Goal: Information Seeking & Learning: Learn about a topic

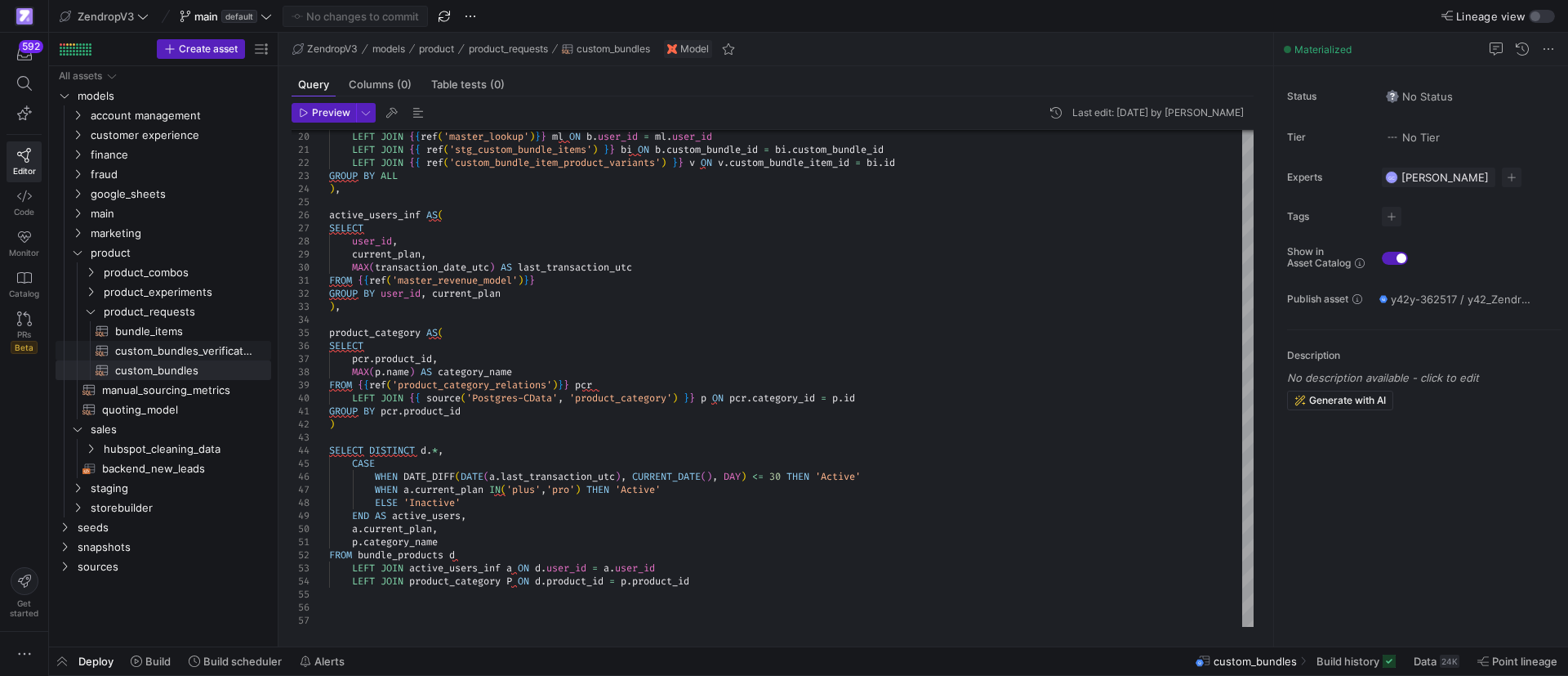
click at [221, 346] on span "custom_bundles_verification​​​​​​​​​​" at bounding box center [184, 350] width 137 height 19
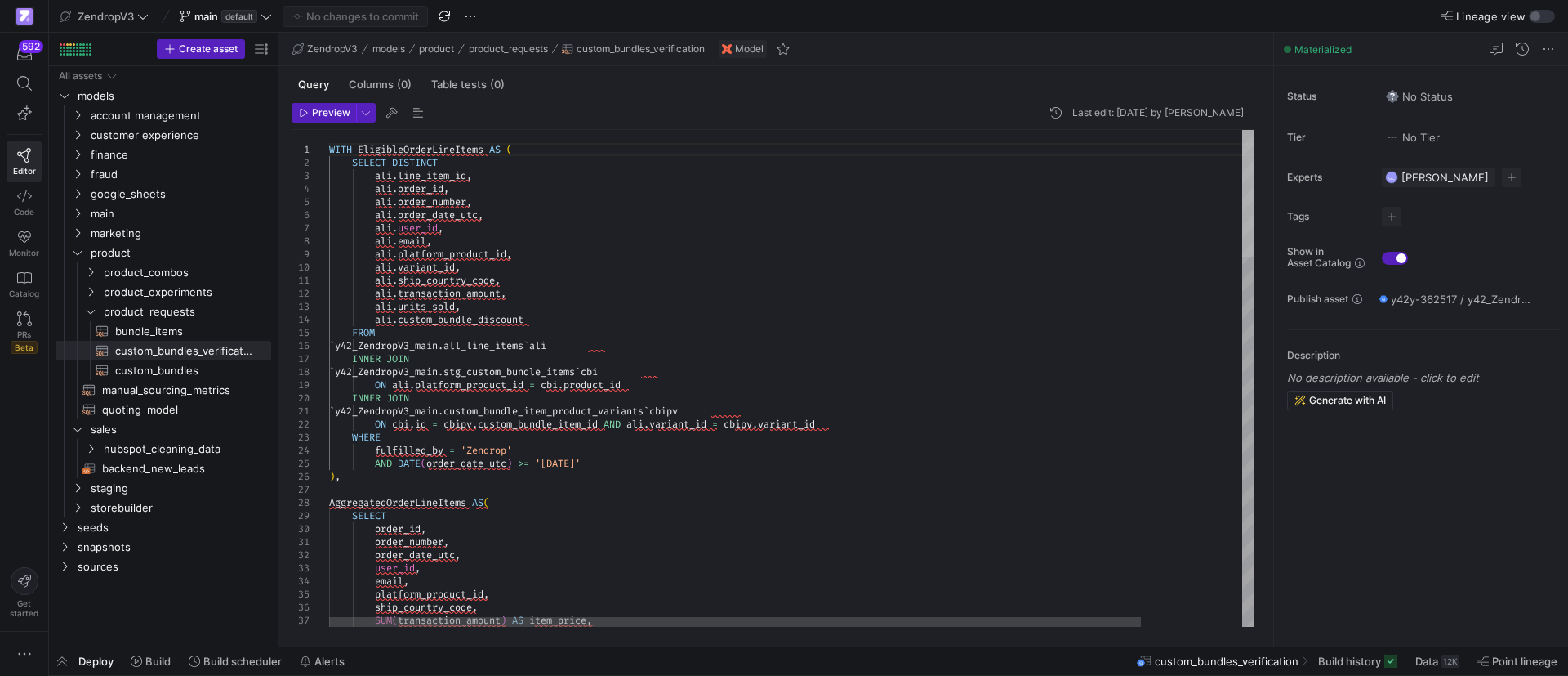
click at [1245, 138] on div at bounding box center [1248, 194] width 12 height 127
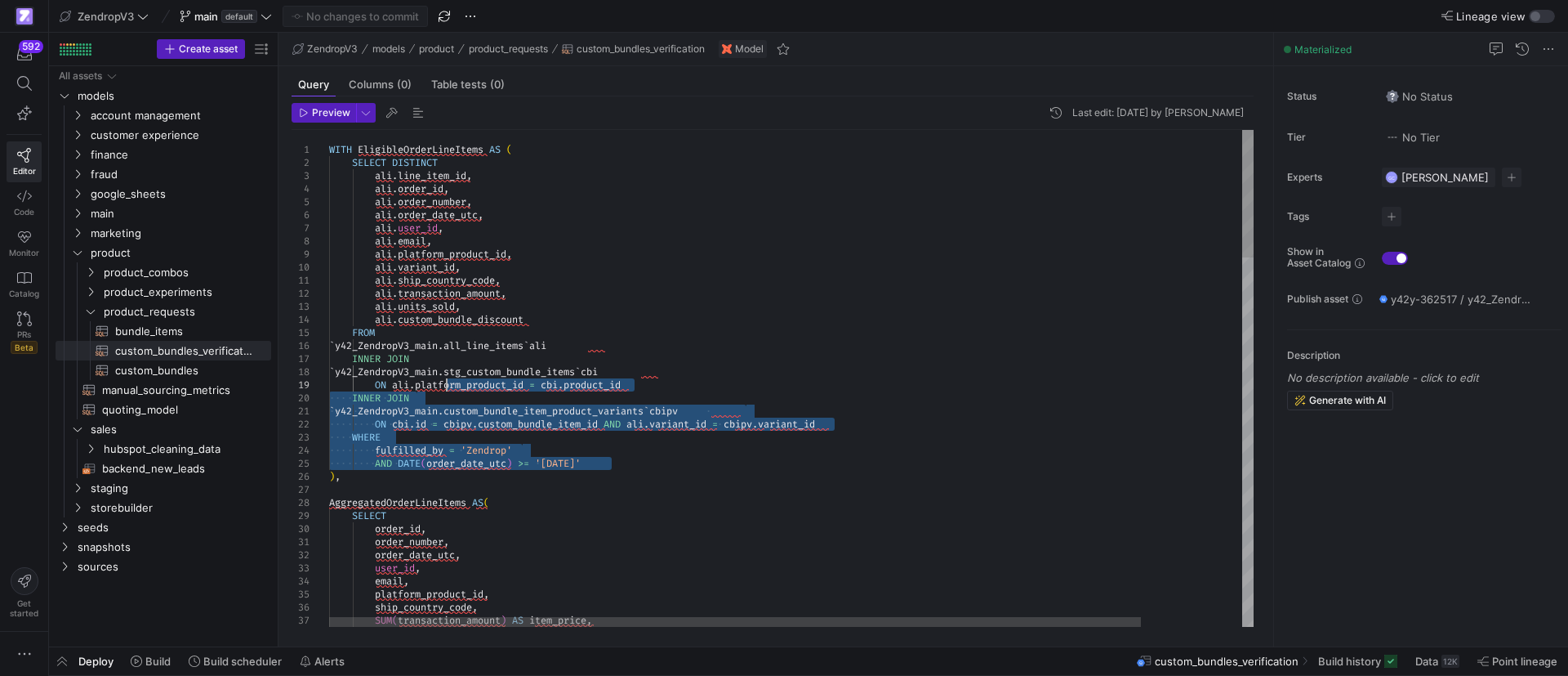
drag, startPoint x: 631, startPoint y: 460, endPoint x: 449, endPoint y: 390, distance: 195.0
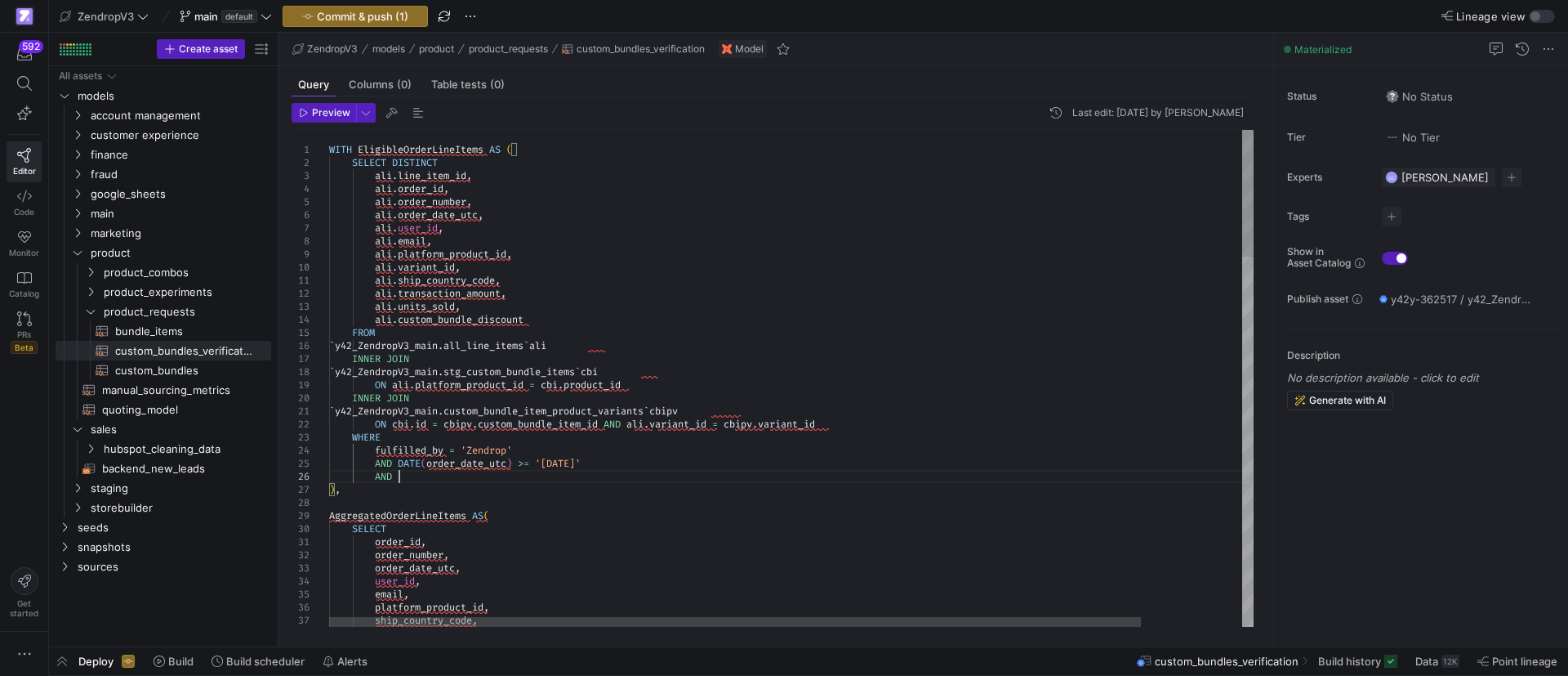
scroll to position [66, 68]
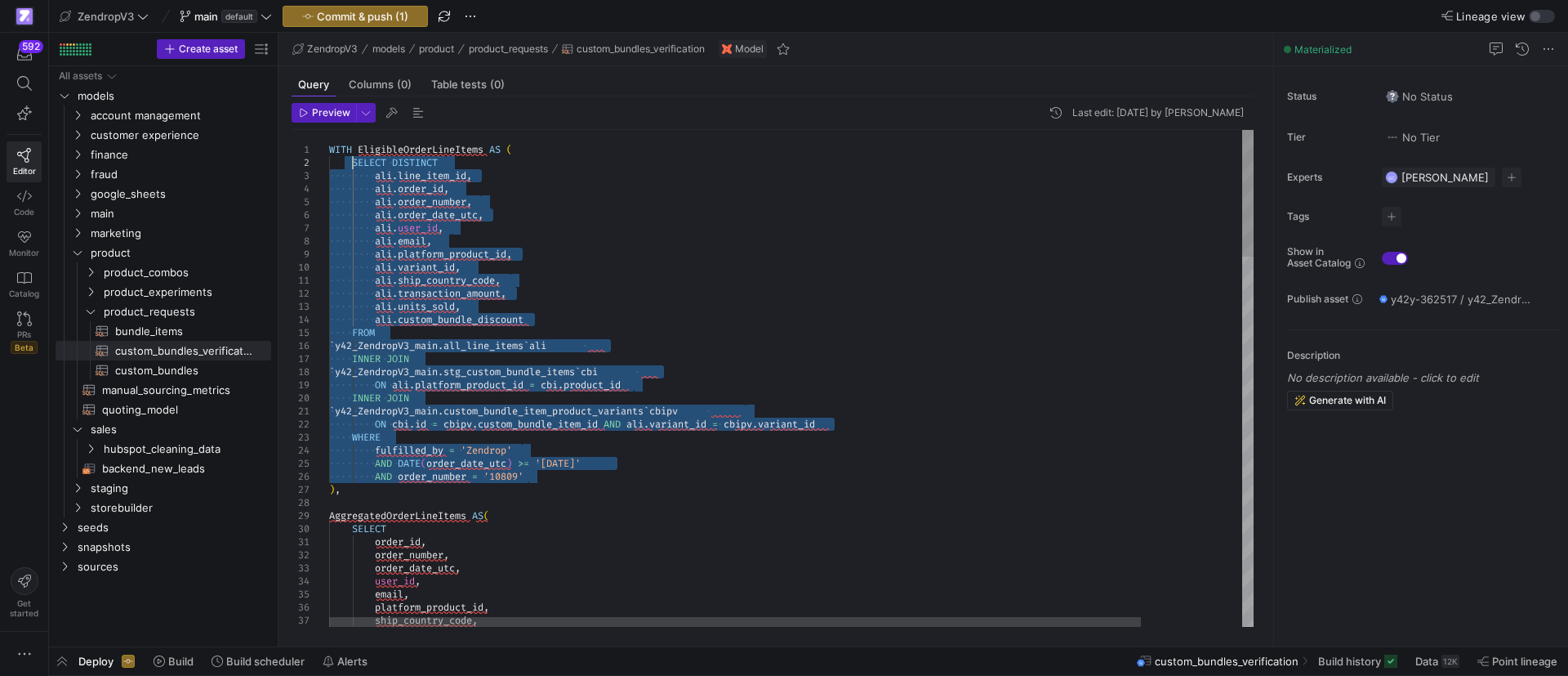
drag, startPoint x: 548, startPoint y: 475, endPoint x: 351, endPoint y: 159, distance: 372.4
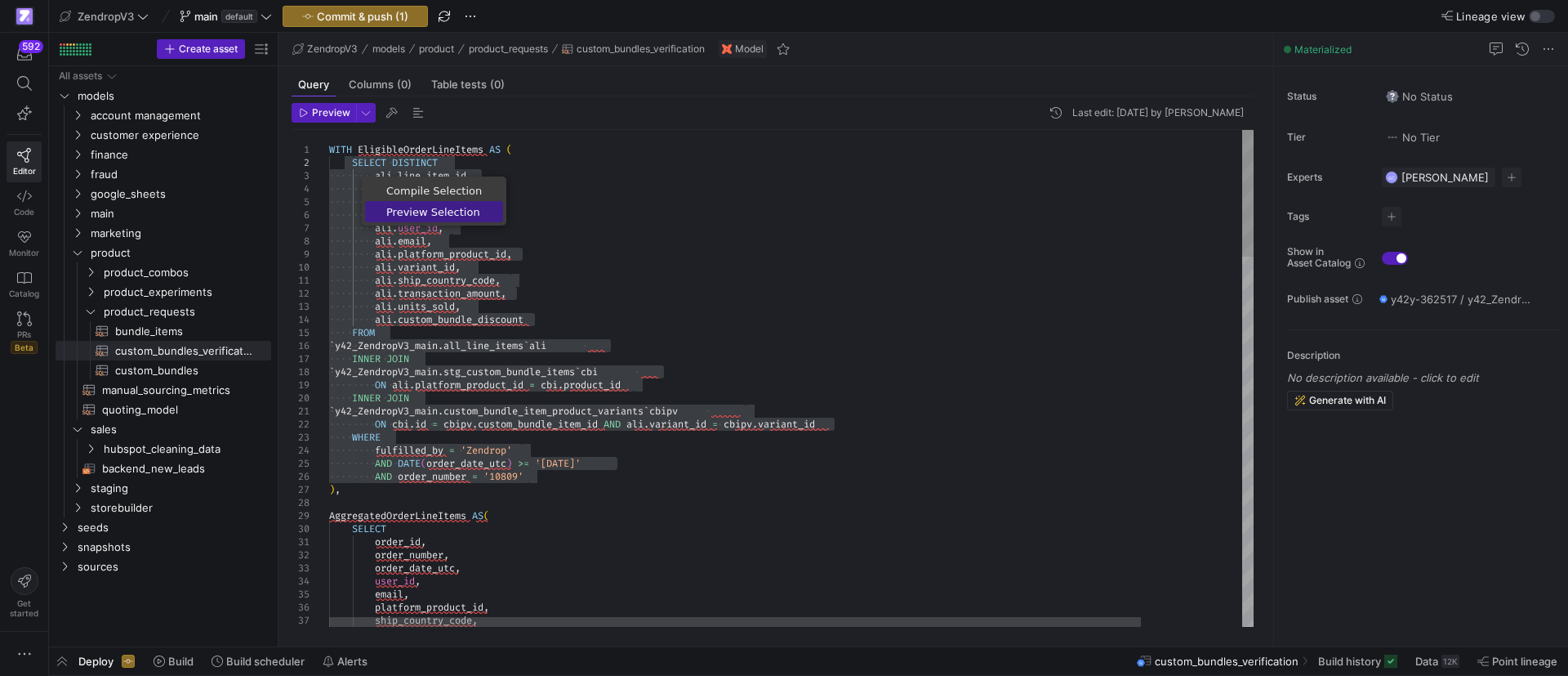
click at [414, 208] on span "Preview Selection" at bounding box center [434, 211] width 138 height 11
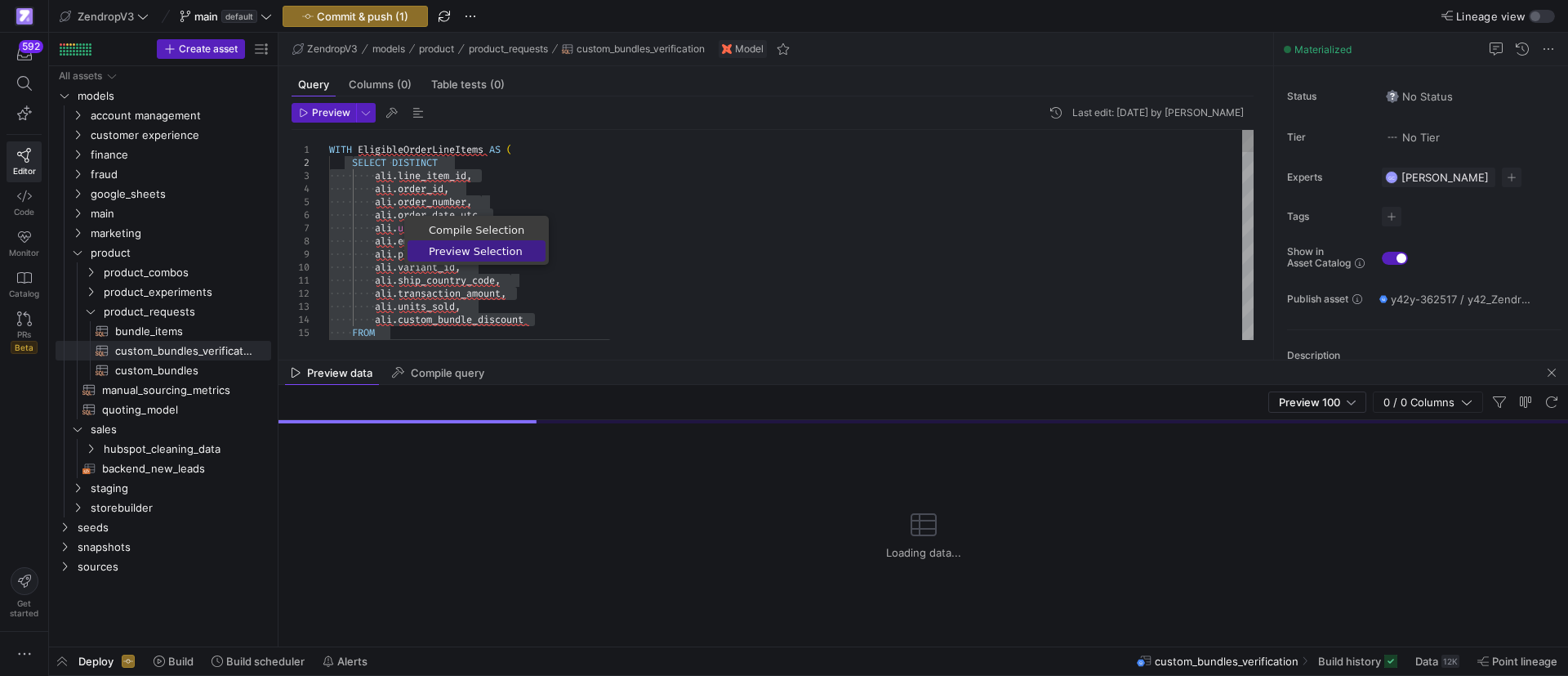
click at [457, 254] on span "Preview Selection" at bounding box center [476, 251] width 138 height 11
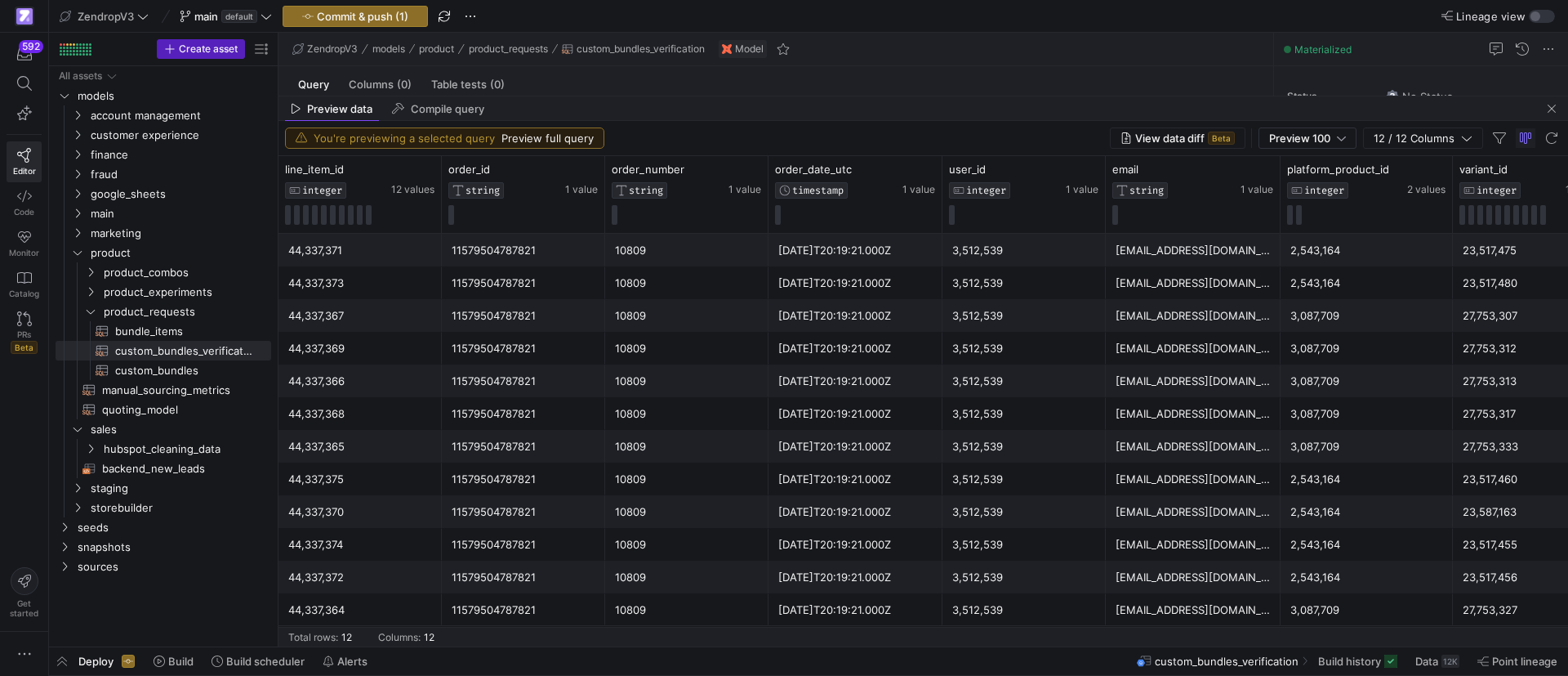
drag, startPoint x: 694, startPoint y: 358, endPoint x: 770, endPoint y: 94, distance: 274.7
click at [770, 94] on as-split "ZendropV3 models product product_requests custom_bundles_verification Model Que…" at bounding box center [924, 339] width 1290 height 613
click at [749, 618] on div "10809" at bounding box center [687, 609] width 144 height 32
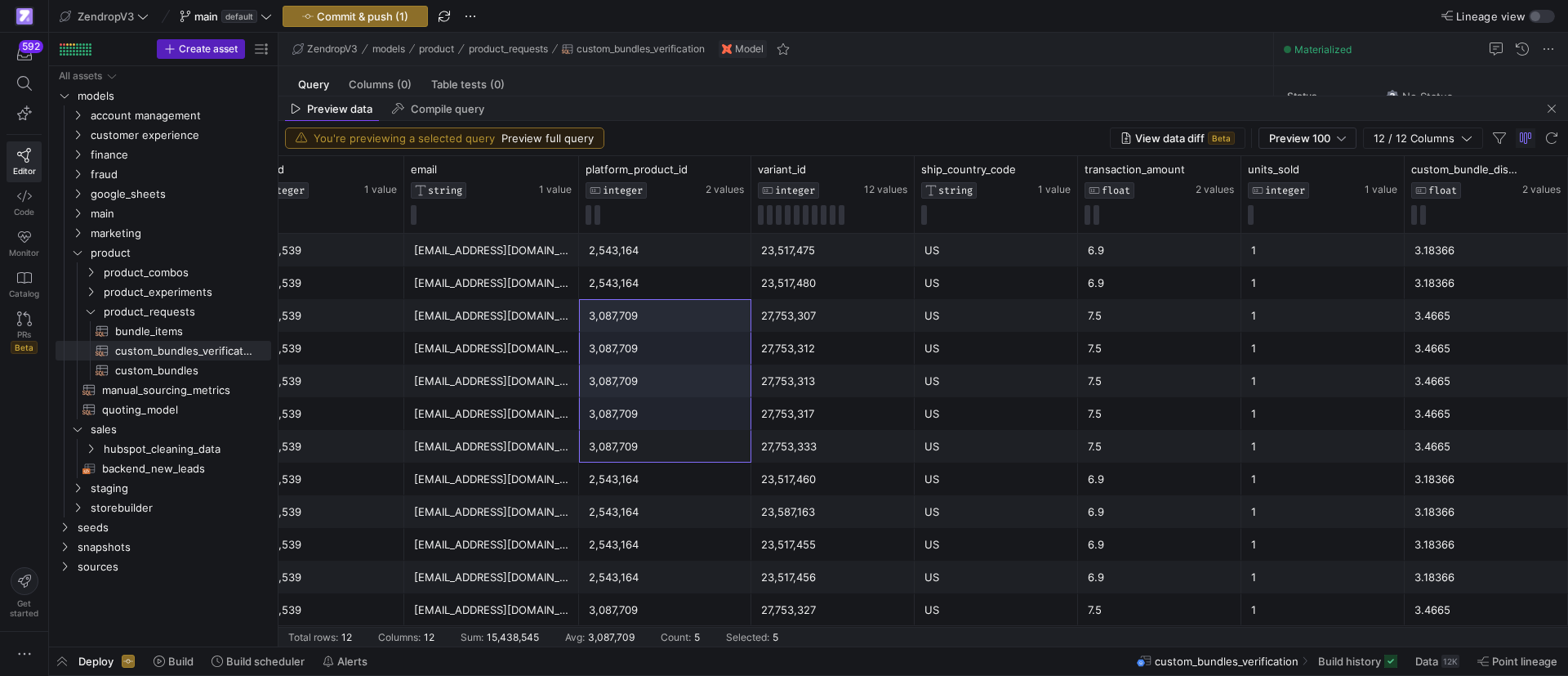
drag, startPoint x: 686, startPoint y: 443, endPoint x: 703, endPoint y: 317, distance: 127.1
click at [703, 317] on div "[DATE]T20:19:21.000Z 3,512,539 [EMAIL_ADDRESS][DOMAIN_NAME] 2,543,164 23,517,47…" at bounding box center [573, 429] width 1992 height 392
click at [1556, 108] on span "button" at bounding box center [1552, 109] width 20 height 20
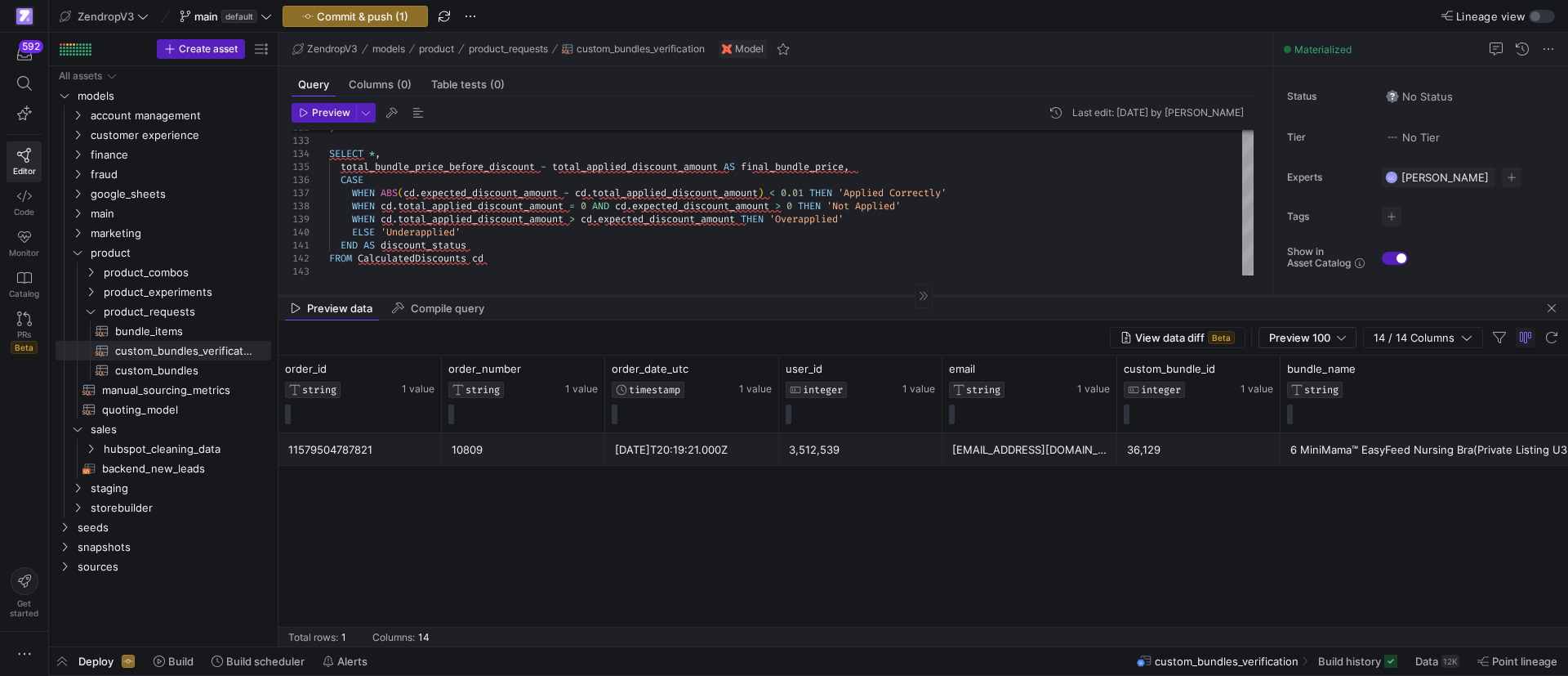
drag, startPoint x: 718, startPoint y: 359, endPoint x: 741, endPoint y: 295, distance: 68.0
click at [741, 295] on div at bounding box center [924, 295] width 1290 height 1
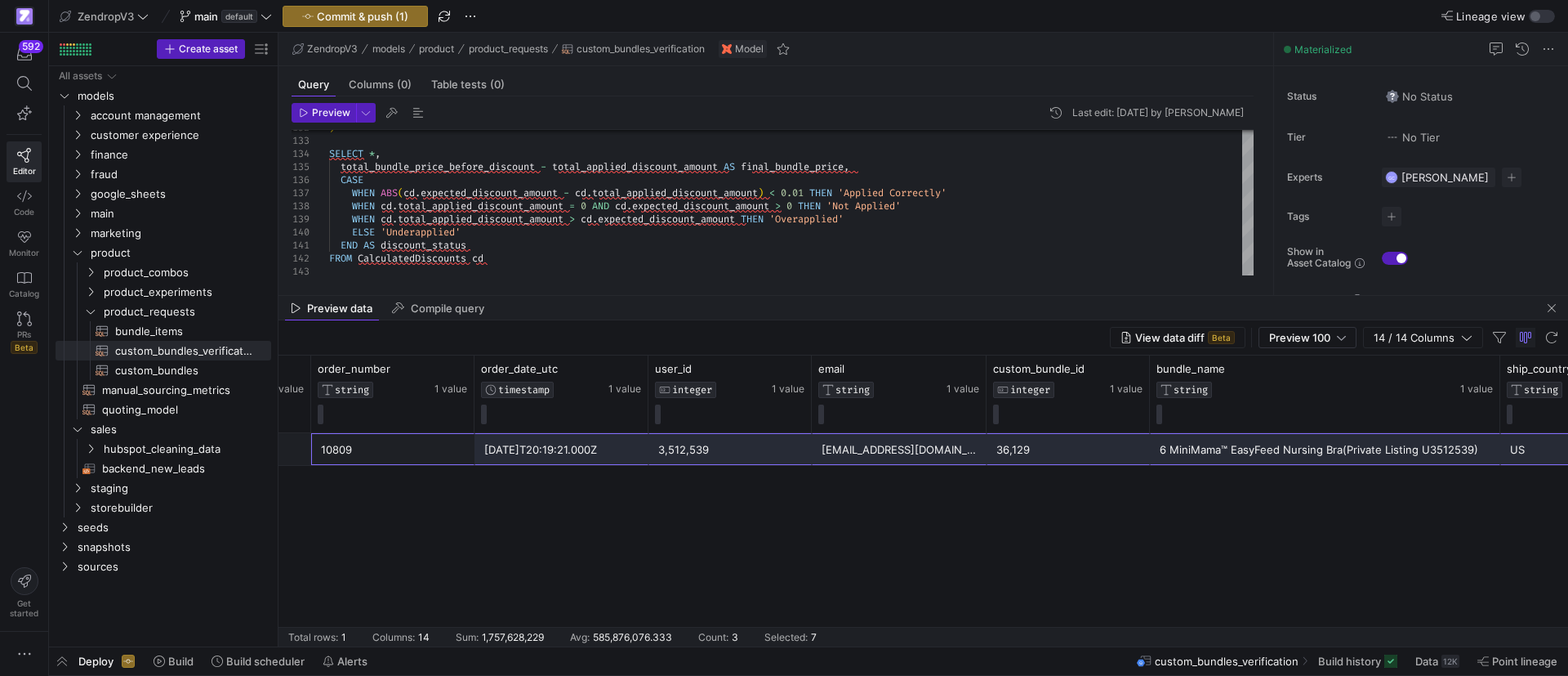
scroll to position [0, 0]
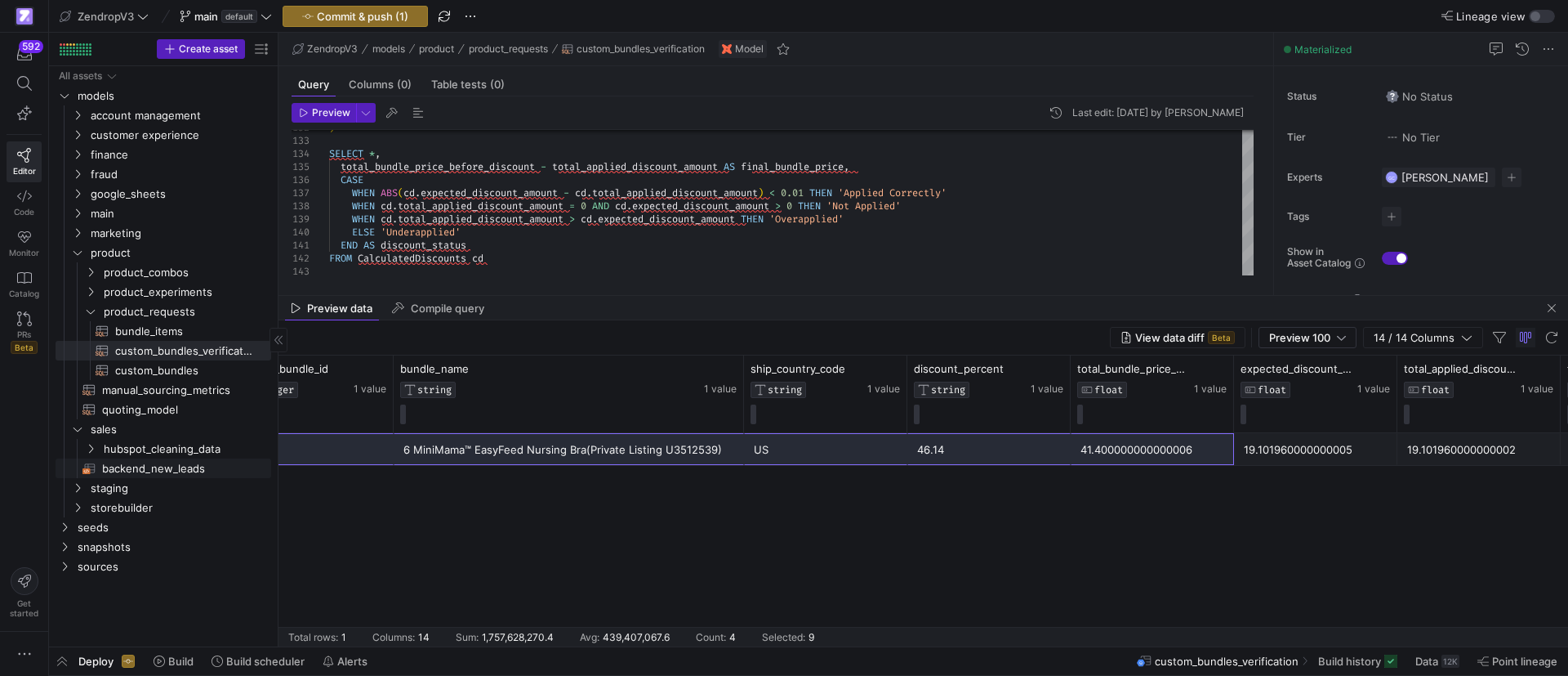
drag, startPoint x: 479, startPoint y: 455, endPoint x: 220, endPoint y: 476, distance: 259.8
click at [220, 476] on as-split "Create asset Drag here to set row groups Drag here to set column labels Group 1…" at bounding box center [808, 339] width 1519 height 613
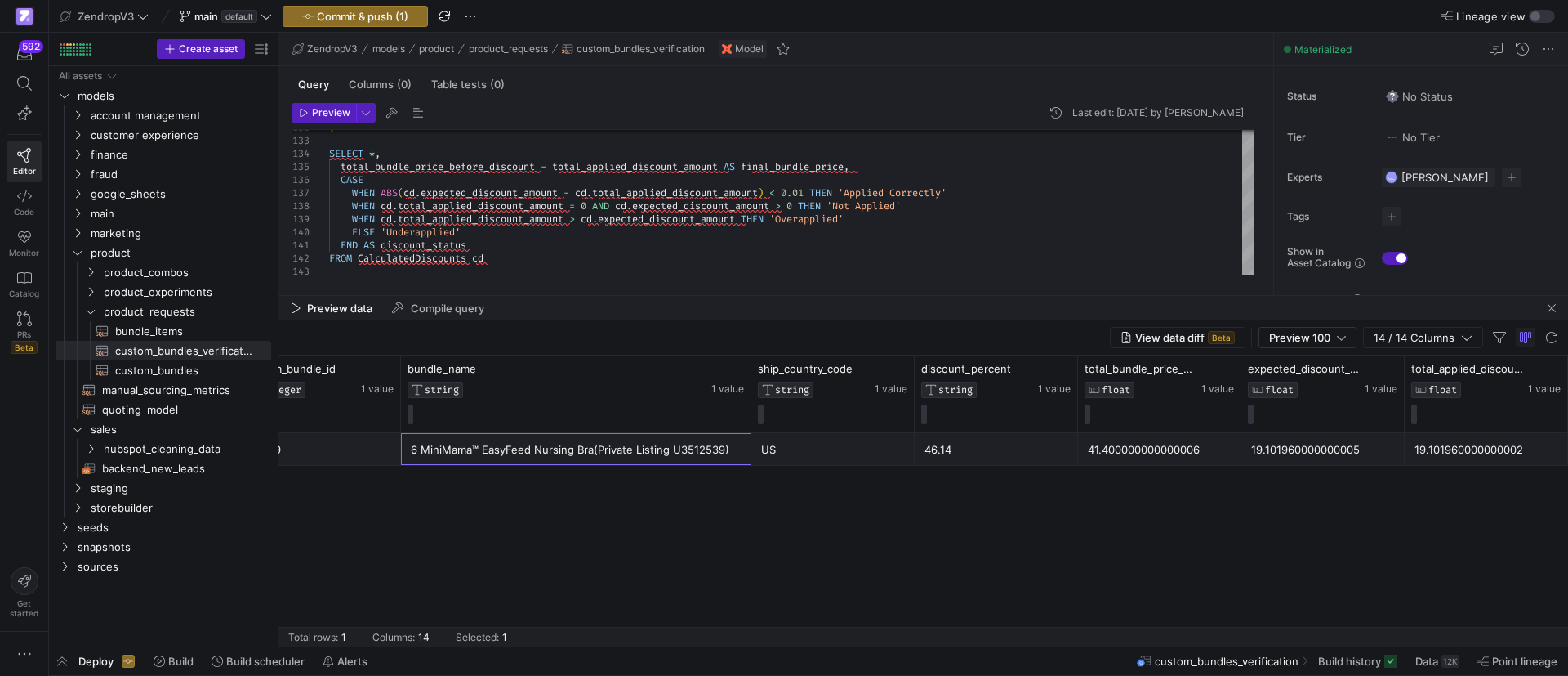
click at [727, 454] on div "6 MiniMama™ EasyFeed Nursing Bra(Private Listing U3512539)" at bounding box center [576, 450] width 330 height 32
drag, startPoint x: 1552, startPoint y: 305, endPoint x: 1543, endPoint y: 305, distance: 9.0
click at [1549, 305] on span "button" at bounding box center [1552, 308] width 20 height 20
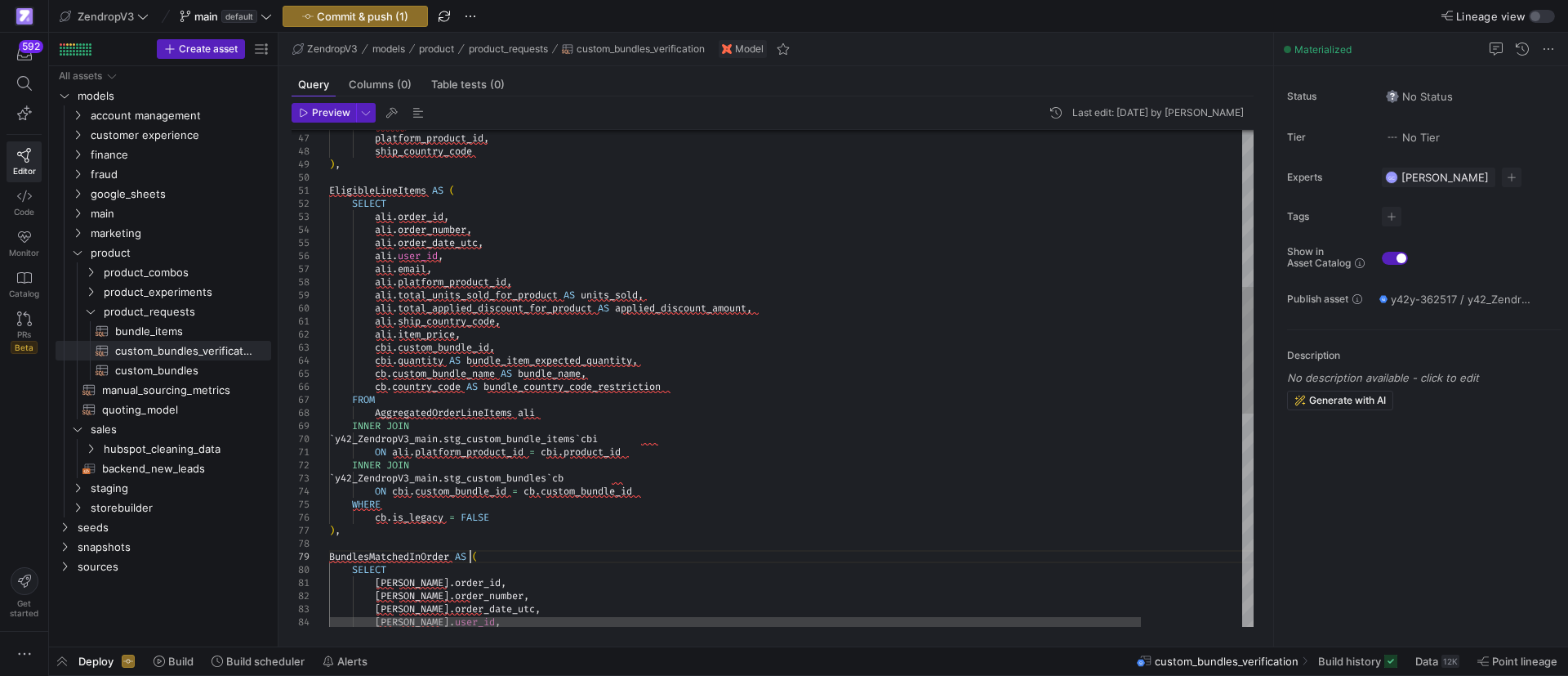
click at [473, 556] on div "email , platform_product_id , ship_country_code ) , EligibleLineItems AS ( SELE…" at bounding box center [849, 489] width 1040 height 1945
click at [473, 535] on div "email , platform_product_id , ship_country_code ) , EligibleLineItems AS ( SELE…" at bounding box center [849, 489] width 1040 height 1945
click at [407, 186] on div "email , platform_product_id , ship_country_code ) , EligibleLineItems AS ( SELE…" at bounding box center [849, 489] width 1040 height 1945
click at [438, 531] on div "email , platform_product_id , ship_country_code ) , EligibleLineItems AS ( SELE…" at bounding box center [849, 489] width 1040 height 1945
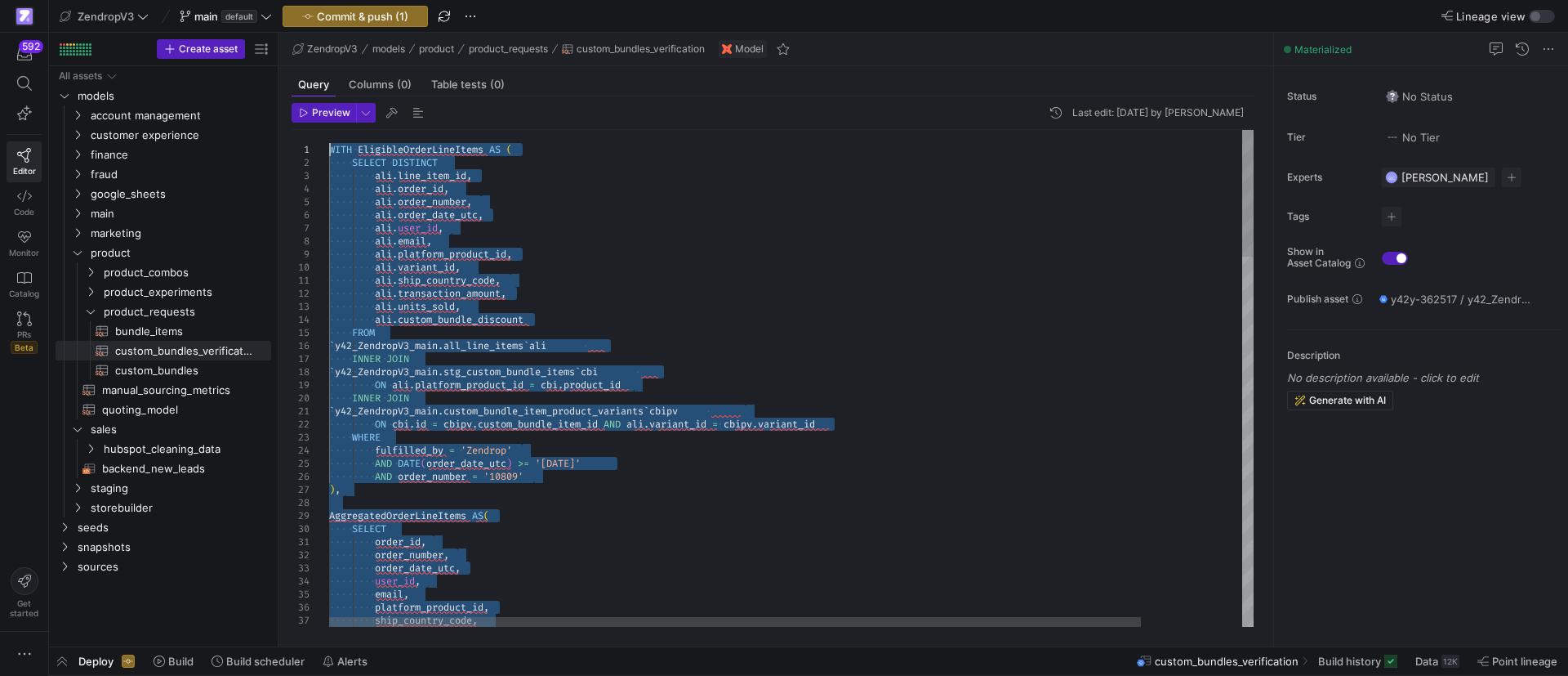
drag, startPoint x: 547, startPoint y: 529, endPoint x: 321, endPoint y: 150, distance: 441.3
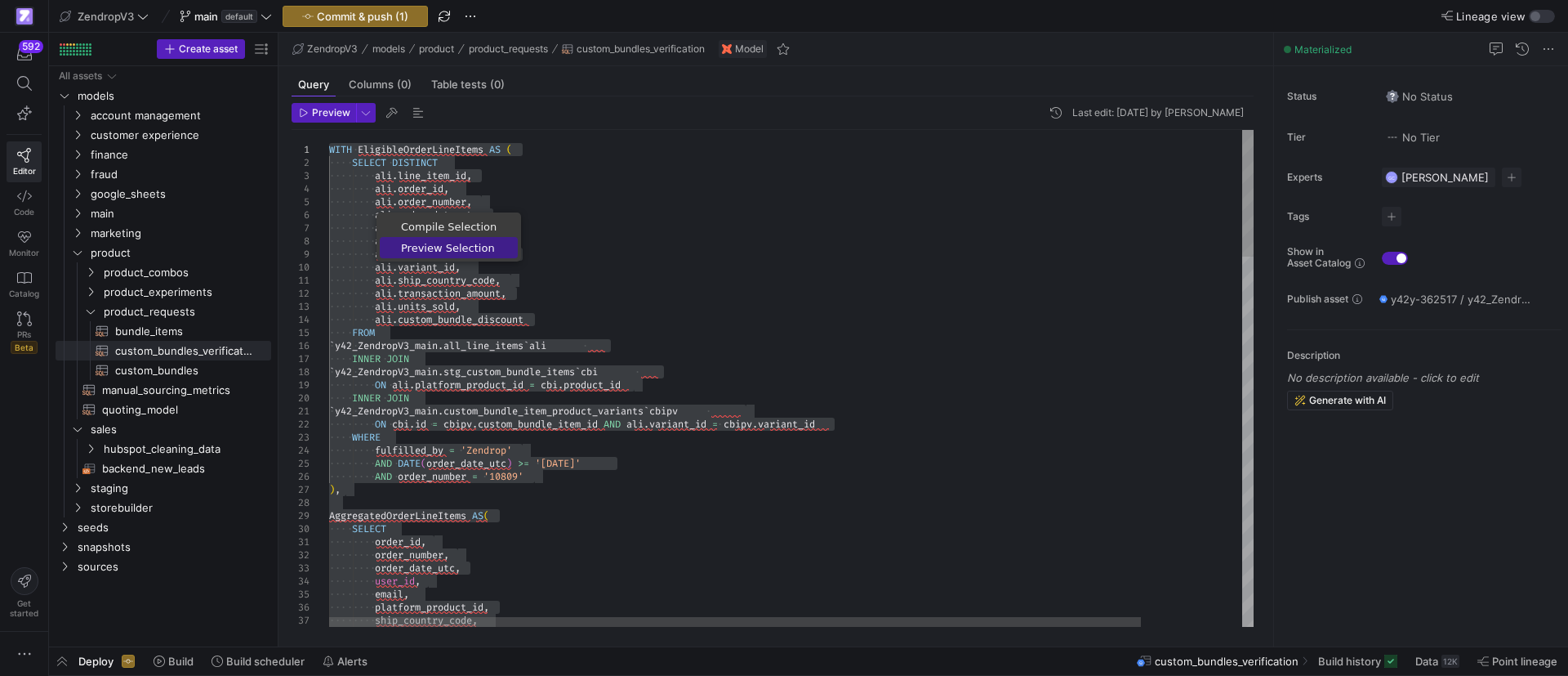
click at [443, 253] on span "Preview Selection" at bounding box center [449, 247] width 138 height 11
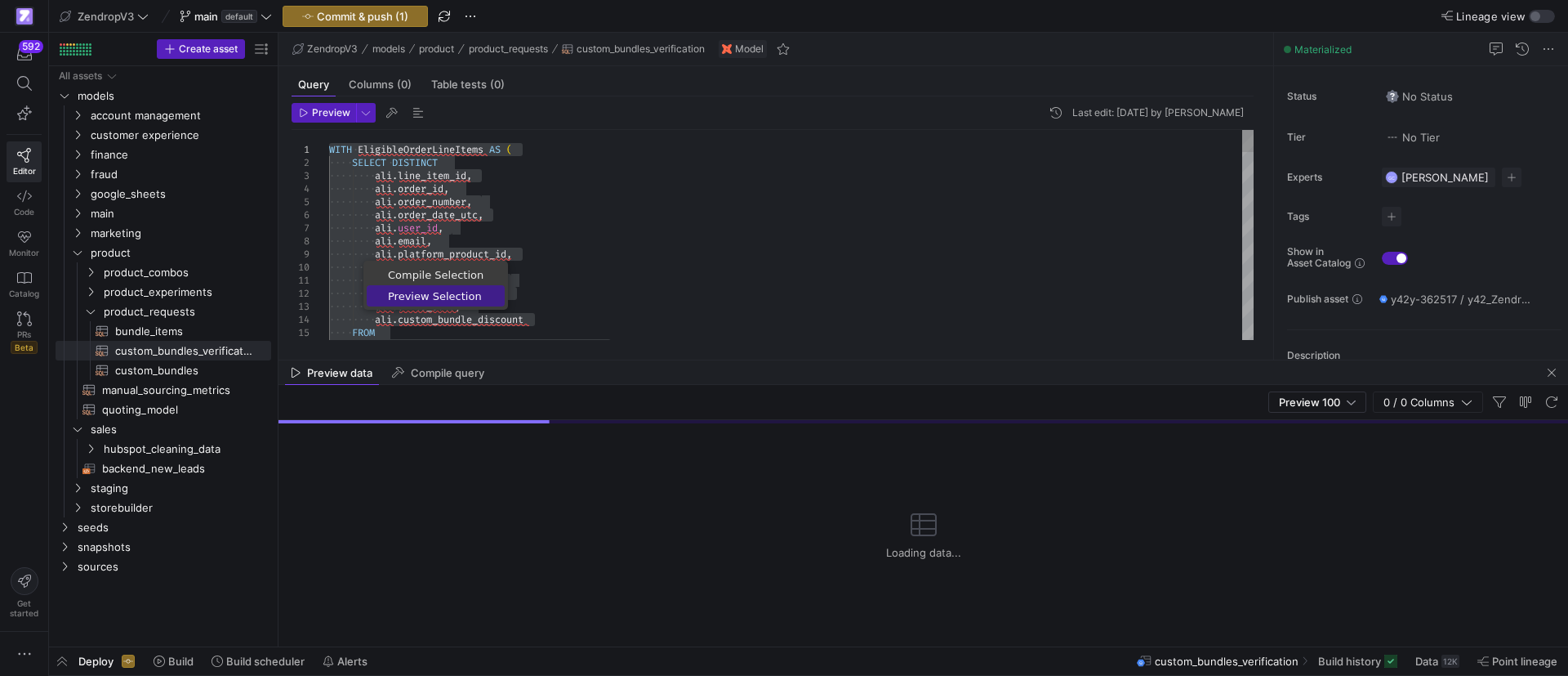
click at [455, 291] on span "Preview Selection" at bounding box center [436, 296] width 138 height 11
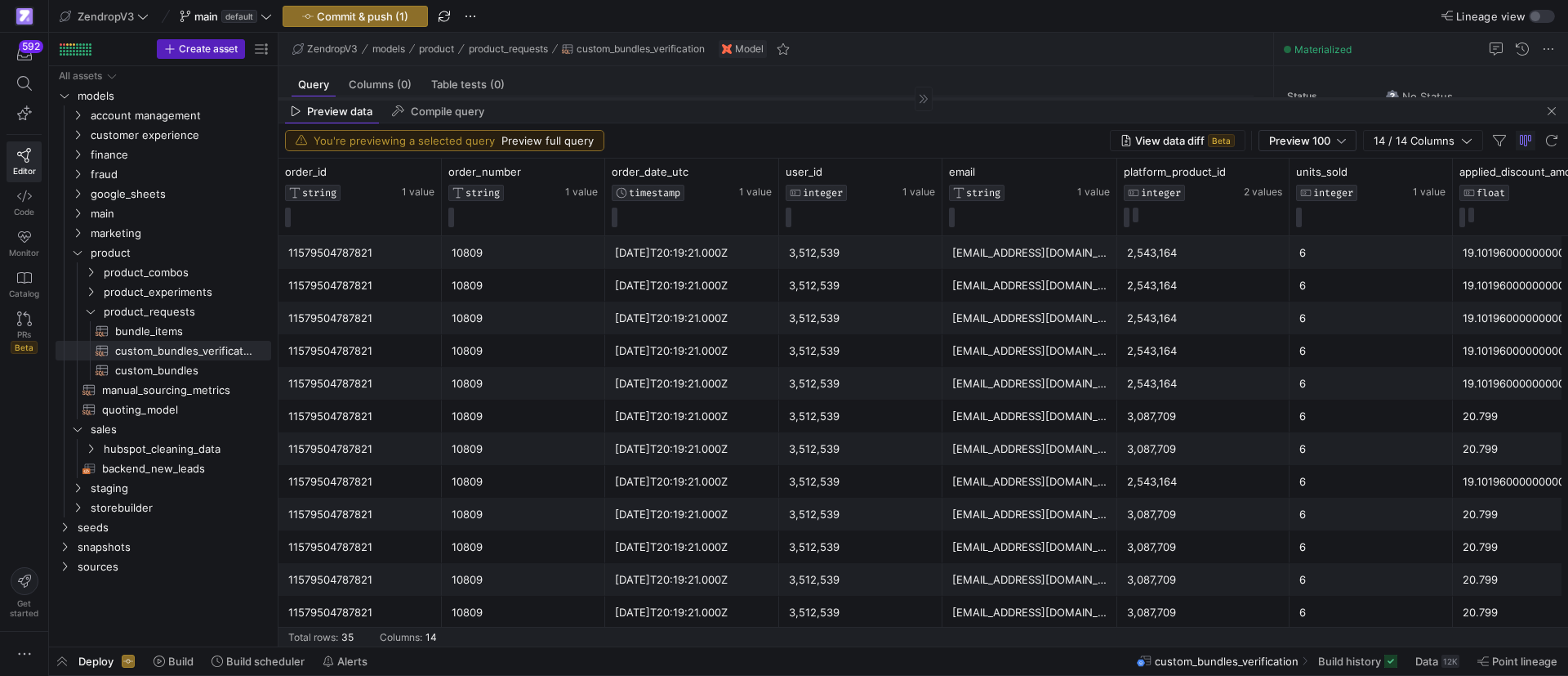
drag, startPoint x: 727, startPoint y: 359, endPoint x: 778, endPoint y: 98, distance: 265.9
click at [778, 98] on div at bounding box center [924, 98] width 1290 height 1
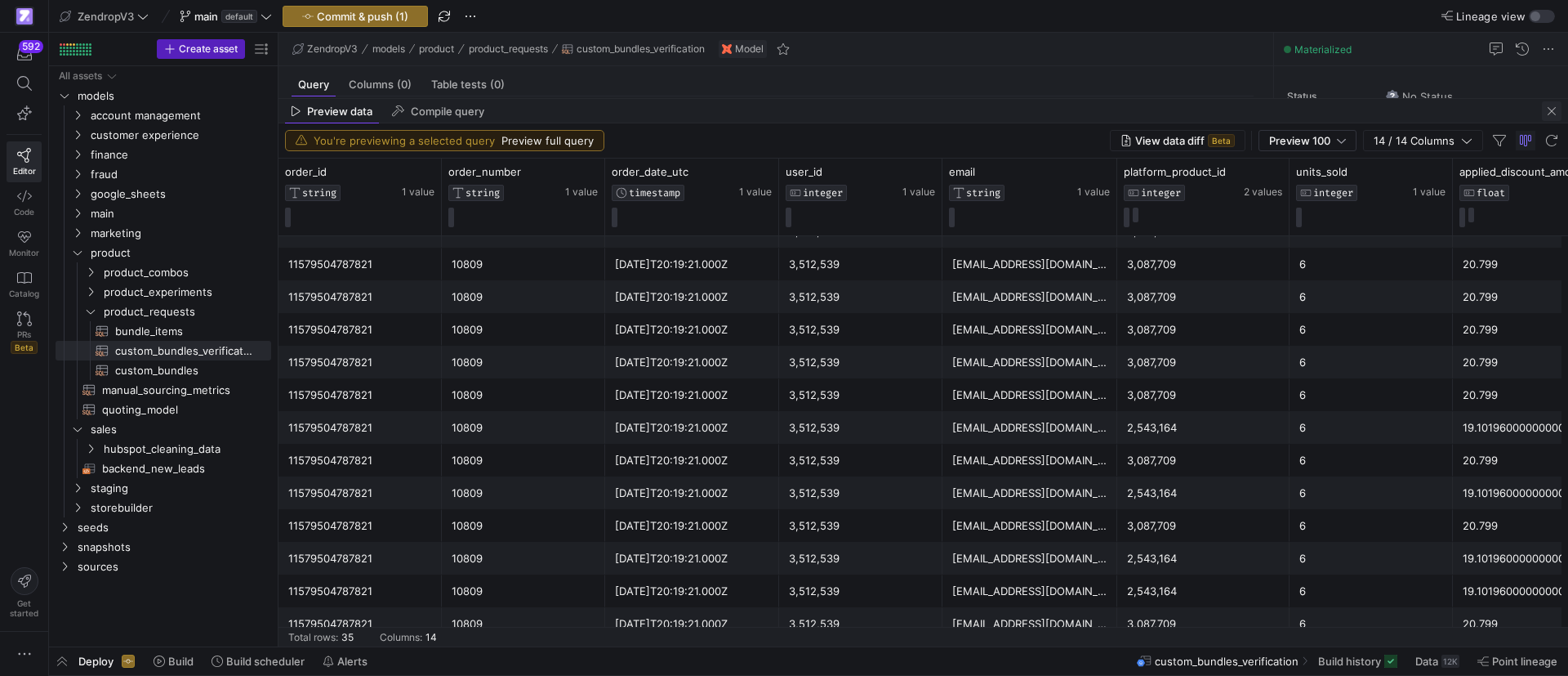
click at [1547, 118] on span "button" at bounding box center [1552, 111] width 20 height 20
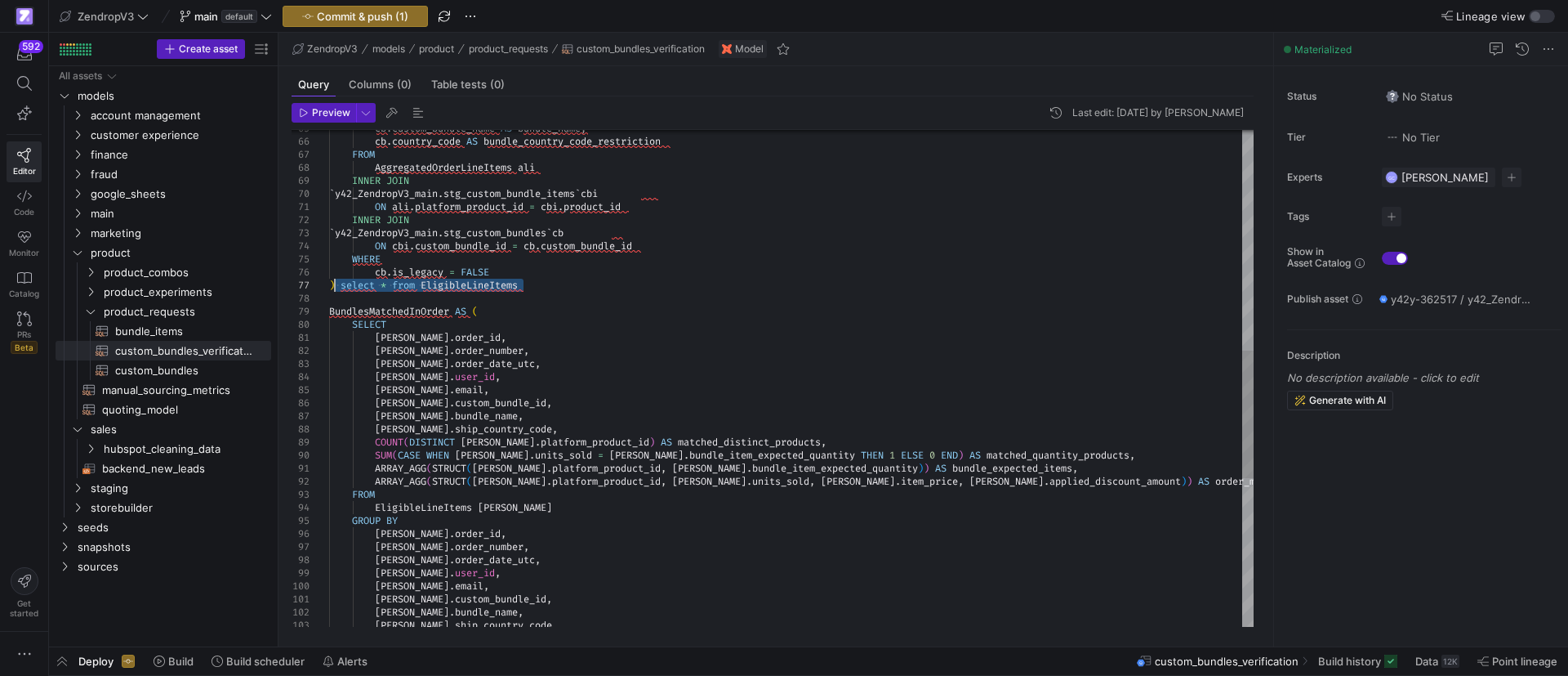
drag, startPoint x: 546, startPoint y: 289, endPoint x: 336, endPoint y: 284, distance: 210.1
click at [336, 284] on div "cb . custom_bundle_name AS bundle_name , cb . country_code AS bundle_country_co…" at bounding box center [792, 239] width 925 height 1935
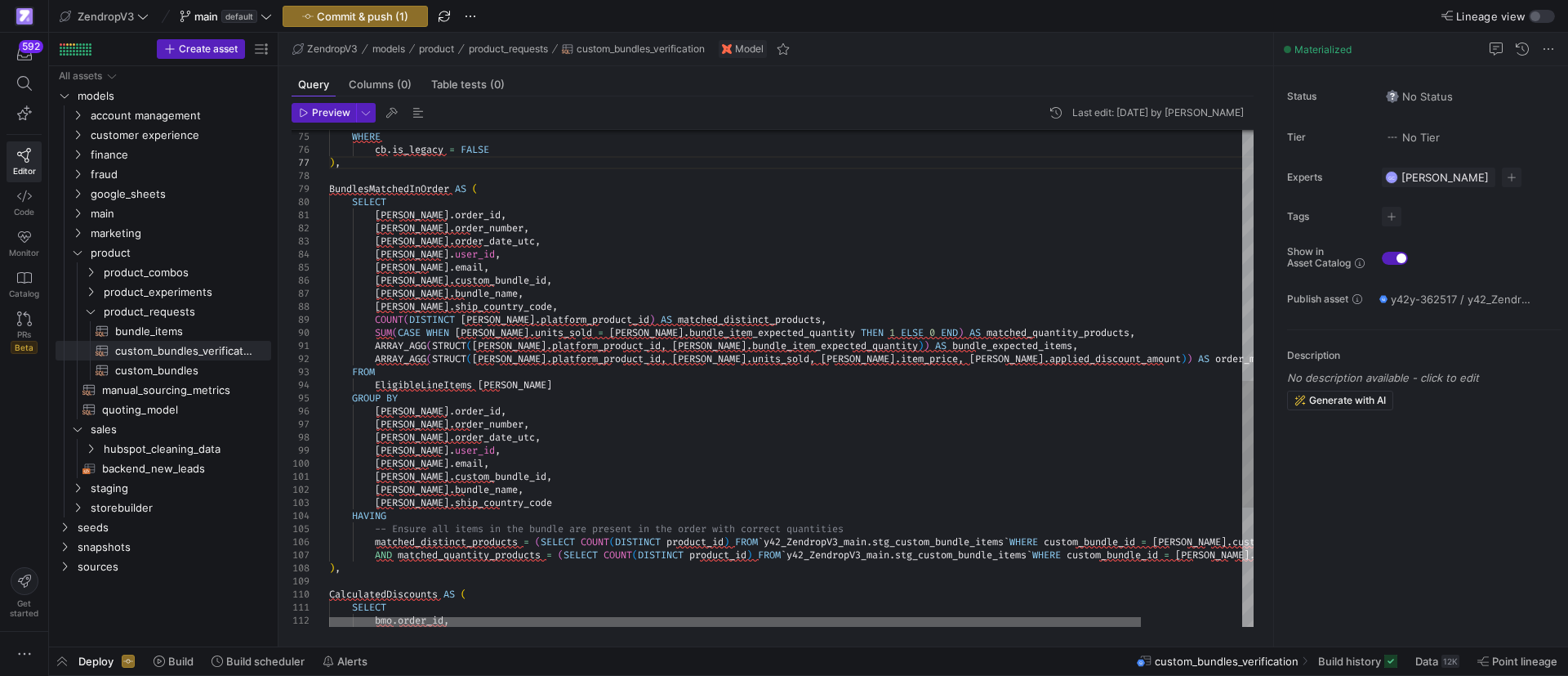
click at [420, 626] on div at bounding box center [735, 621] width 812 height 10
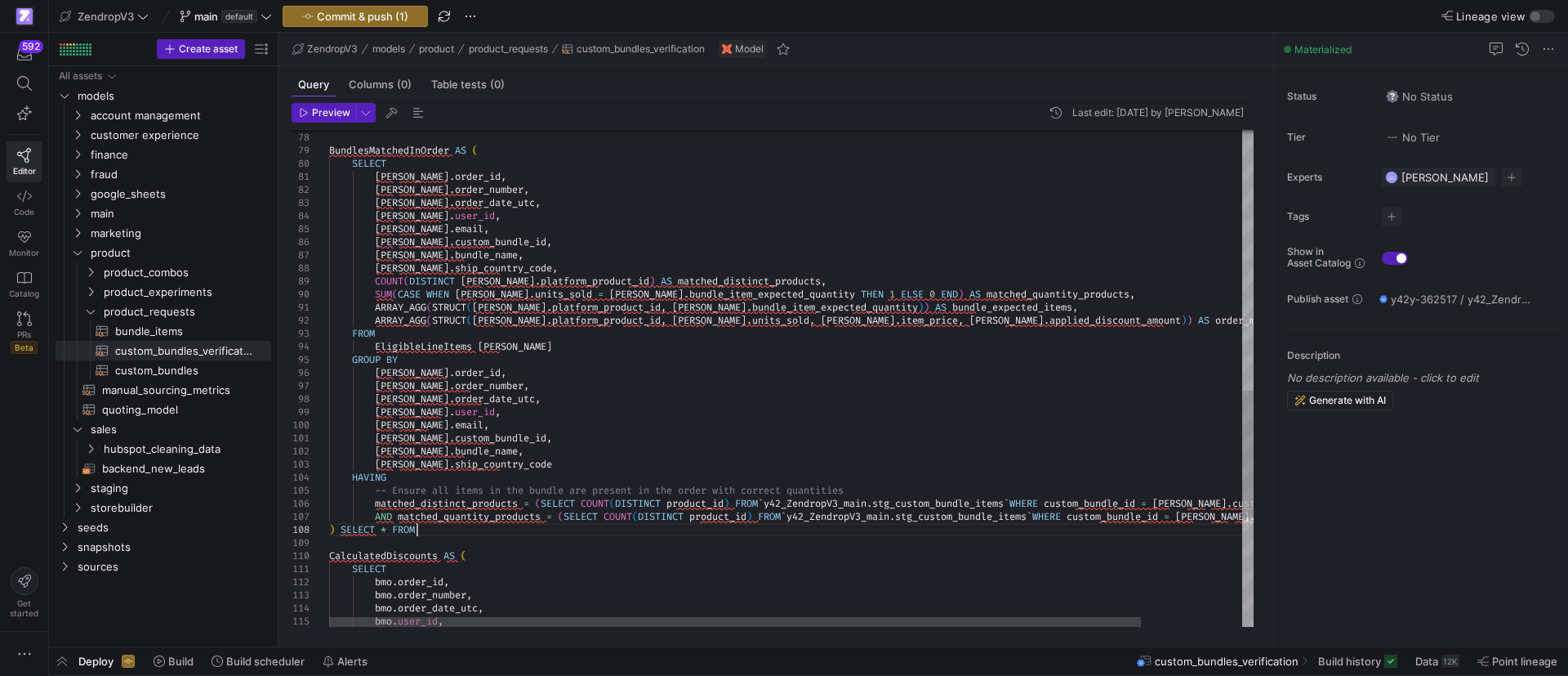
click at [354, 148] on div "CalculatedDiscounts AS ( SELECT bmo . order_id , bmo . order_number , bmo . ord…" at bounding box center [849, 83] width 1040 height 1945
click at [438, 533] on div "CalculatedDiscounts AS ( SELECT bmo . order_id , bmo . order_number , bmo . ord…" at bounding box center [849, 83] width 1040 height 1945
click at [416, 529] on div "CalculatedDiscounts AS ( SELECT bmo . order_id , bmo . order_number , bmo . ord…" at bounding box center [849, 83] width 1040 height 1945
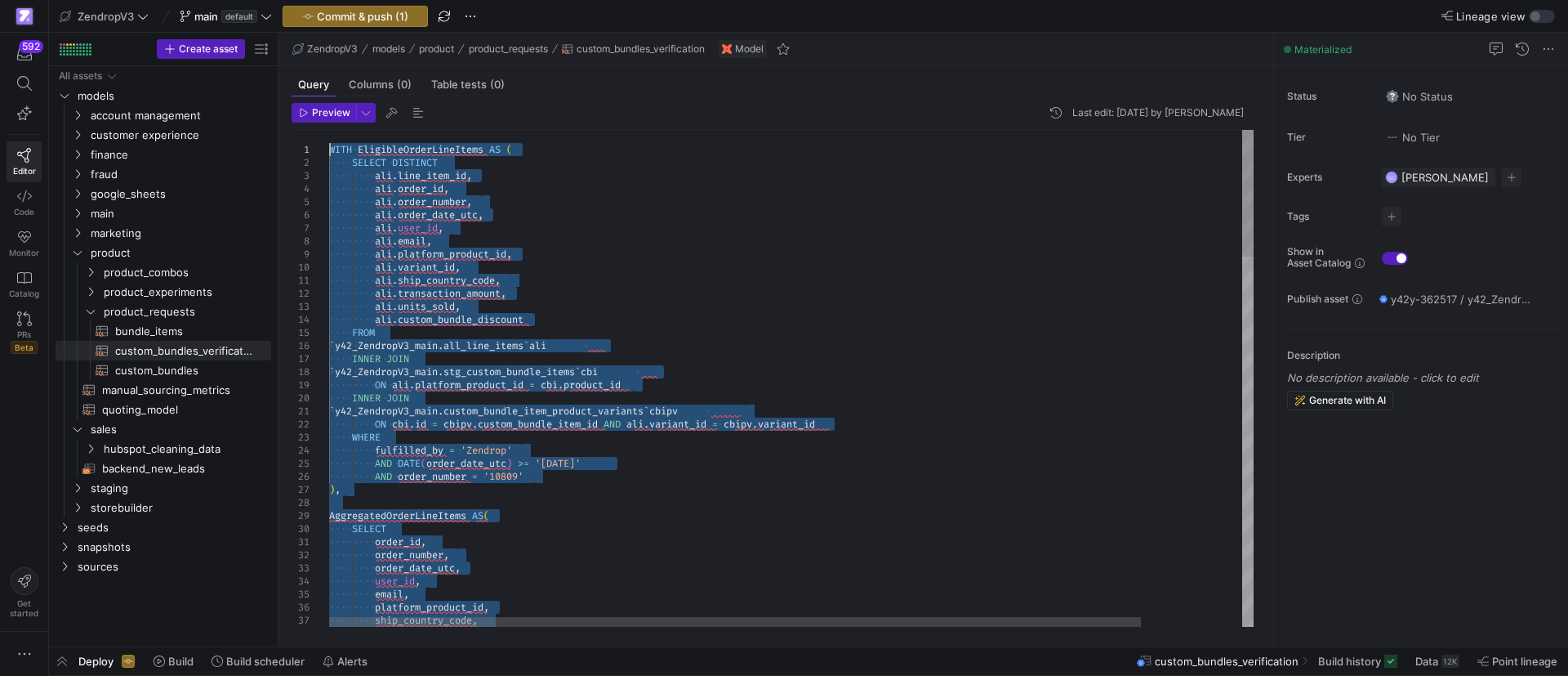
drag, startPoint x: 580, startPoint y: 529, endPoint x: 319, endPoint y: 141, distance: 467.6
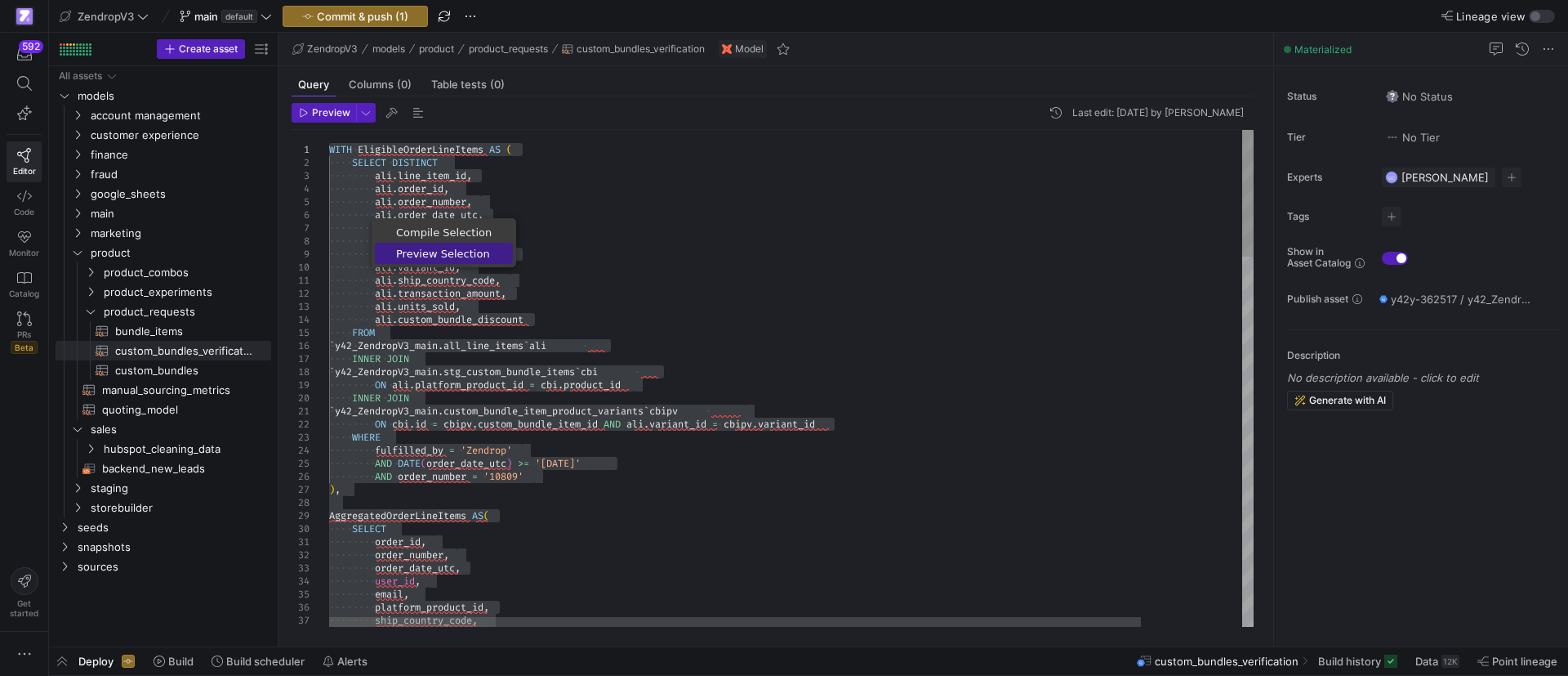
click at [436, 255] on span "Preview Selection" at bounding box center [444, 253] width 138 height 11
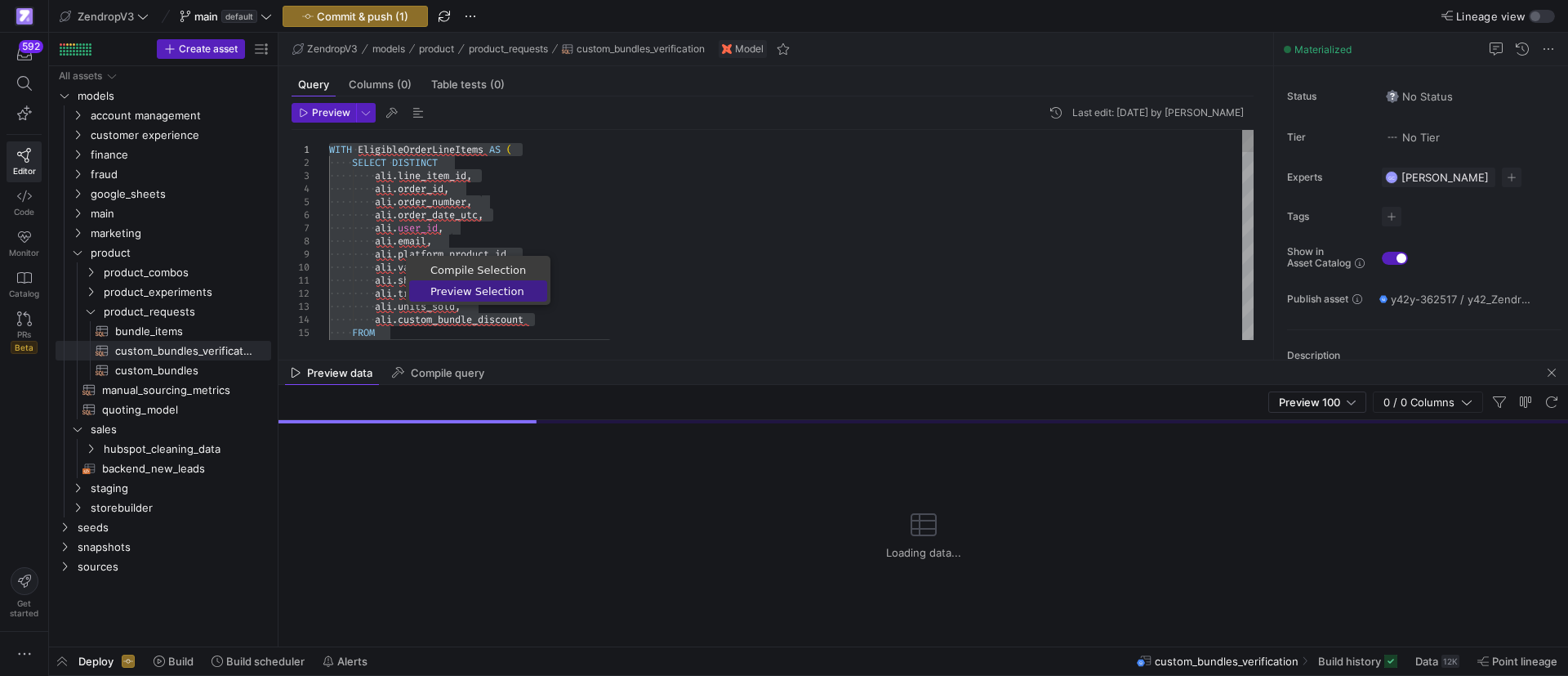
click at [456, 293] on span "Preview Selection" at bounding box center [477, 291] width 138 height 11
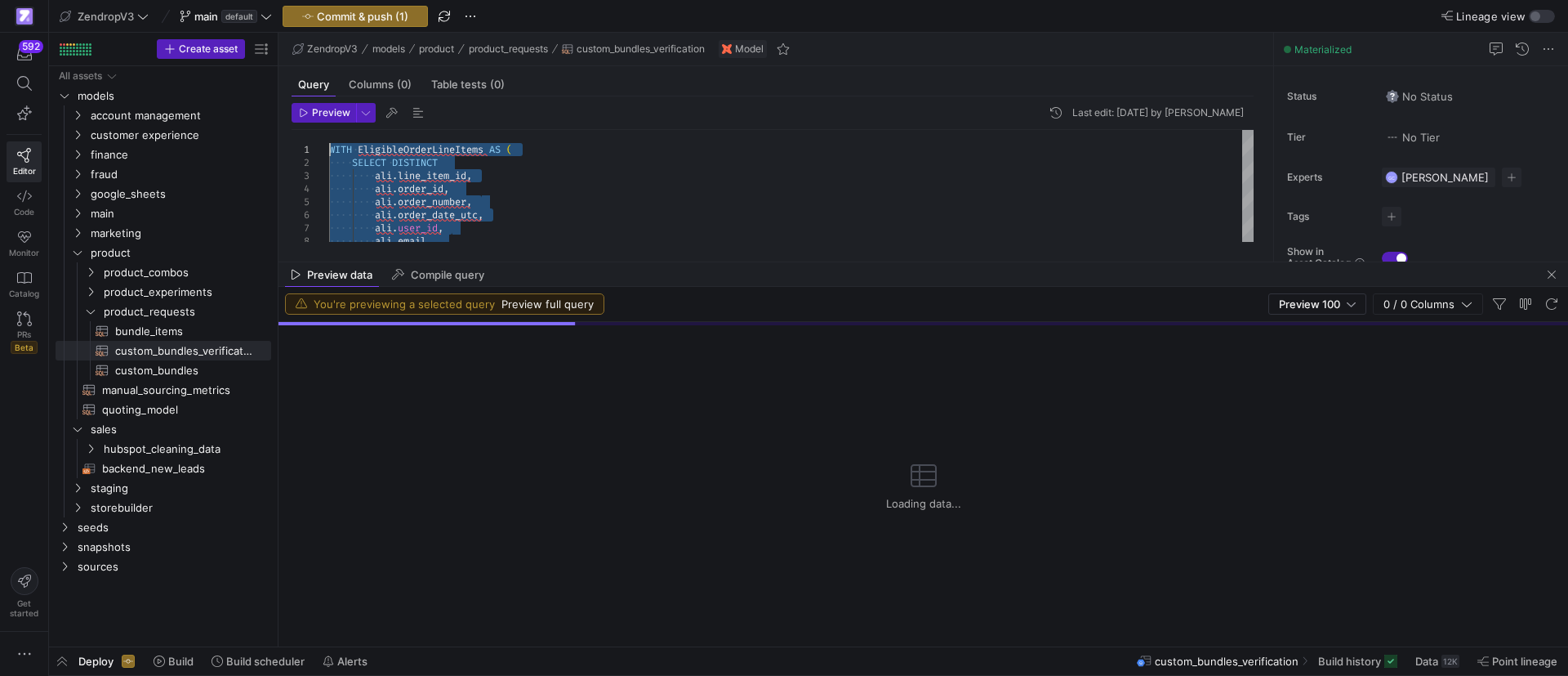
drag, startPoint x: 547, startPoint y: 358, endPoint x: 562, endPoint y: 260, distance: 99.1
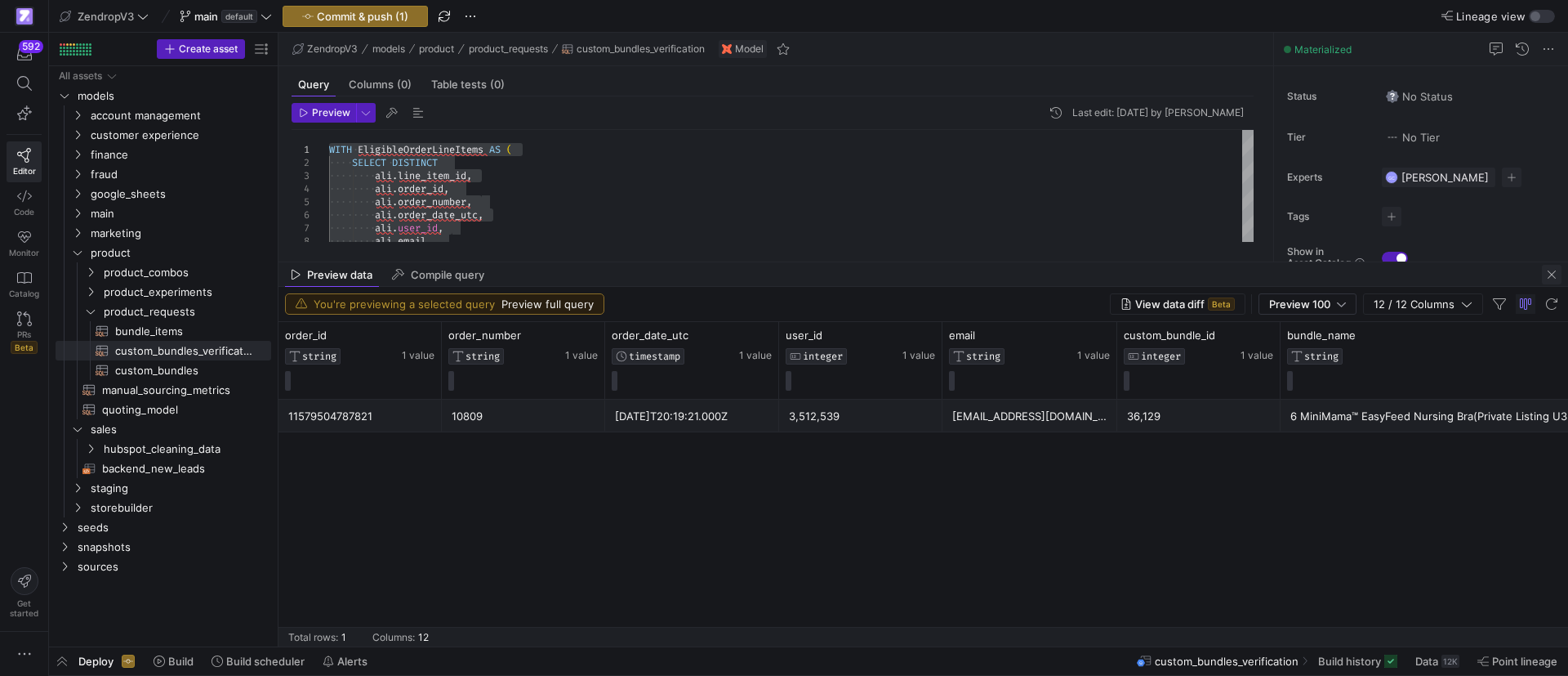
click at [1553, 279] on span "button" at bounding box center [1552, 275] width 20 height 20
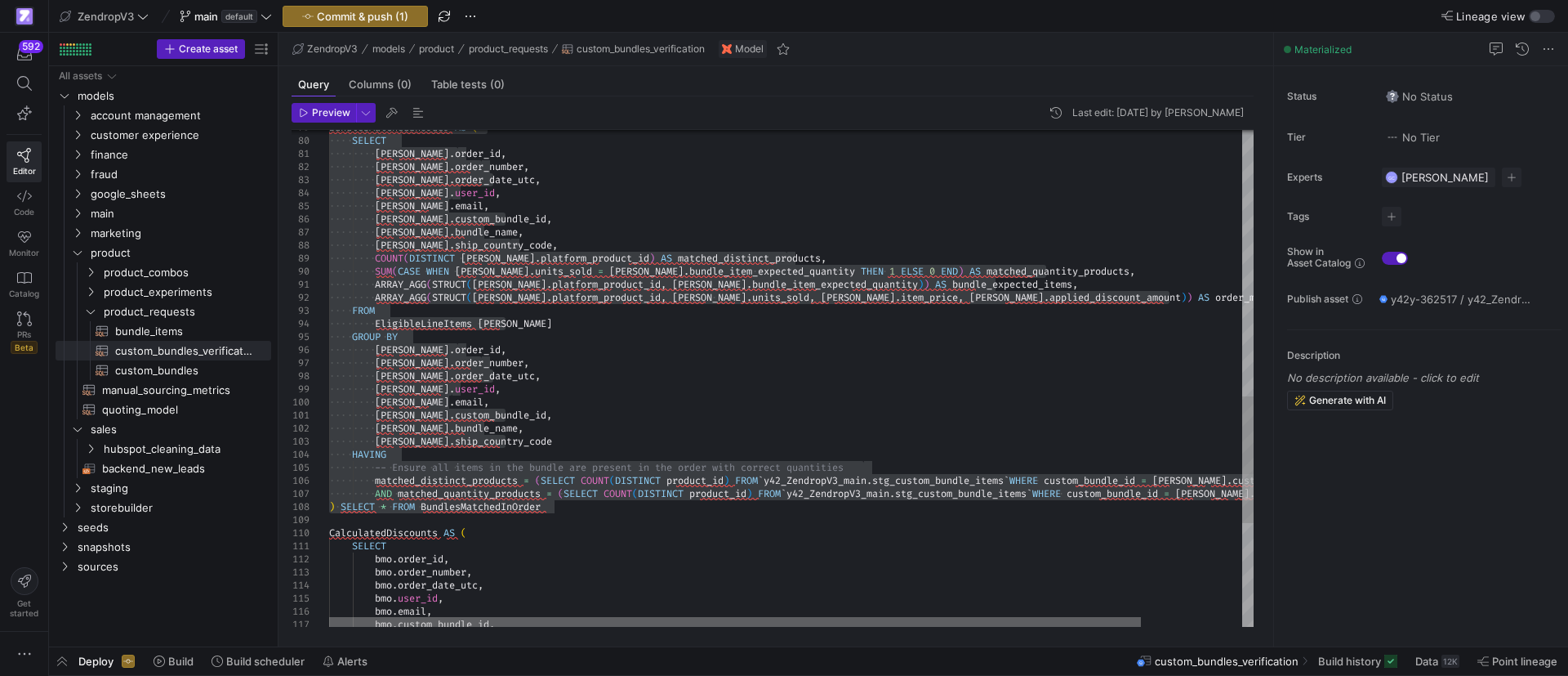
click at [441, 616] on div at bounding box center [735, 621] width 812 height 10
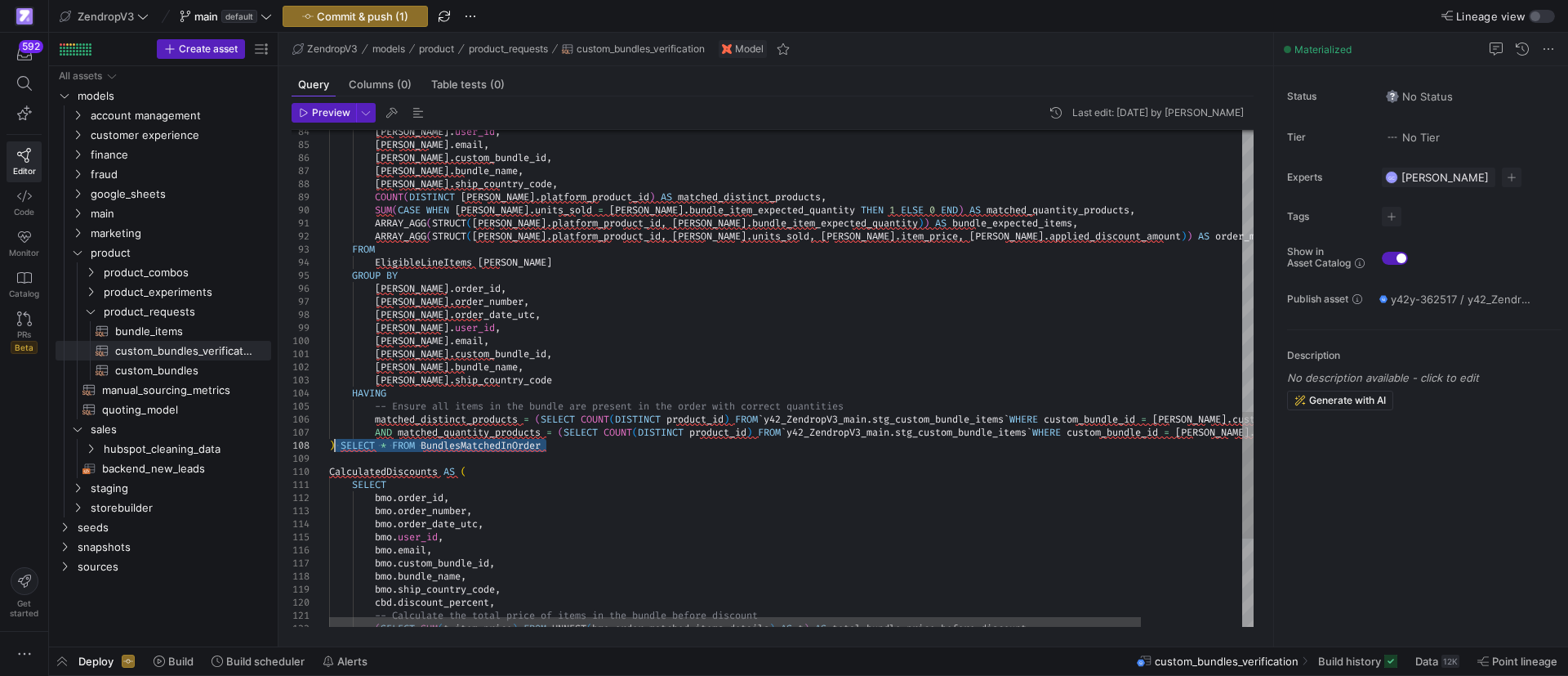
drag, startPoint x: 553, startPoint y: 446, endPoint x: 336, endPoint y: 443, distance: 217.0
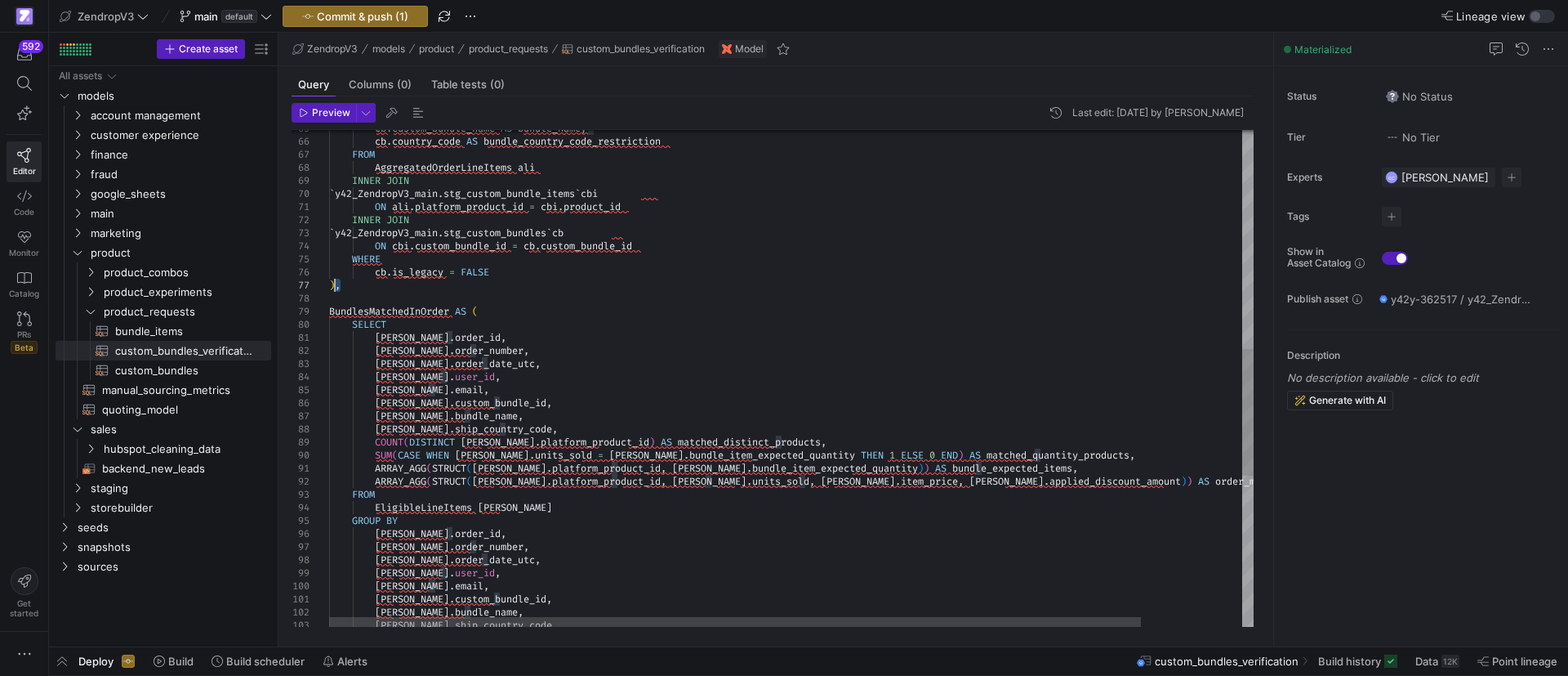
drag, startPoint x: 349, startPoint y: 282, endPoint x: 335, endPoint y: 284, distance: 14.1
click at [335, 284] on div "[PERSON_NAME] . user_id , [PERSON_NAME] . email , [PERSON_NAME] . custom_bundle…" at bounding box center [849, 244] width 1040 height 1945
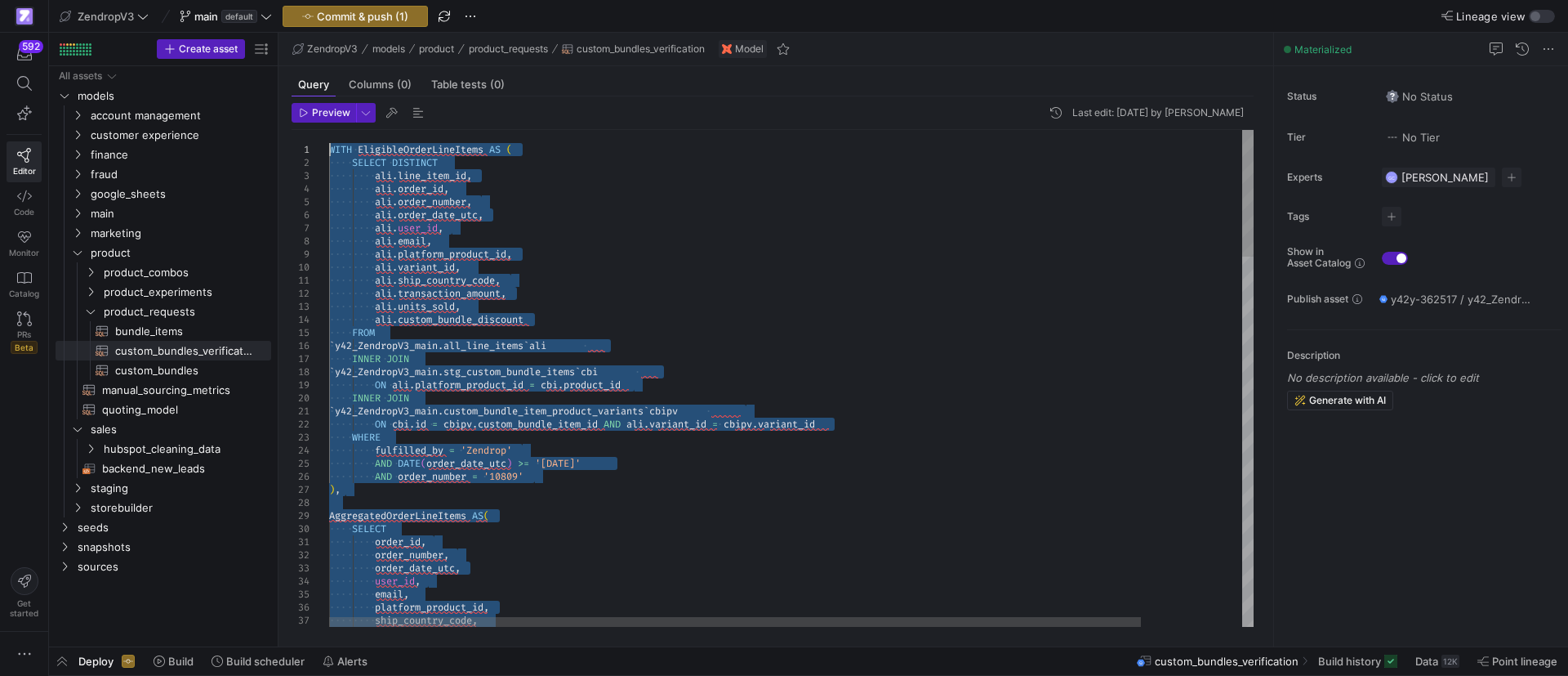
drag, startPoint x: 581, startPoint y: 283, endPoint x: 320, endPoint y: 147, distance: 294.3
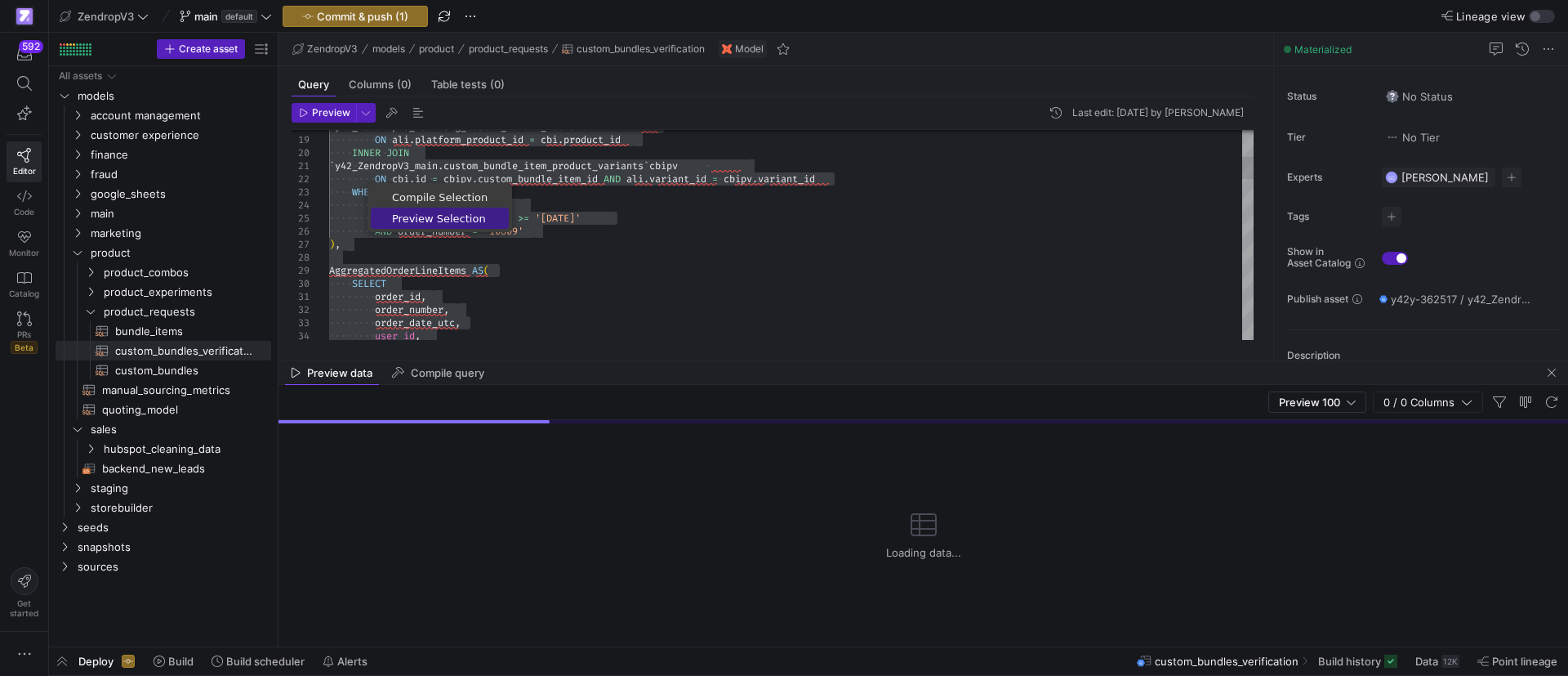
click at [422, 221] on span "Preview Selection" at bounding box center [440, 218] width 138 height 11
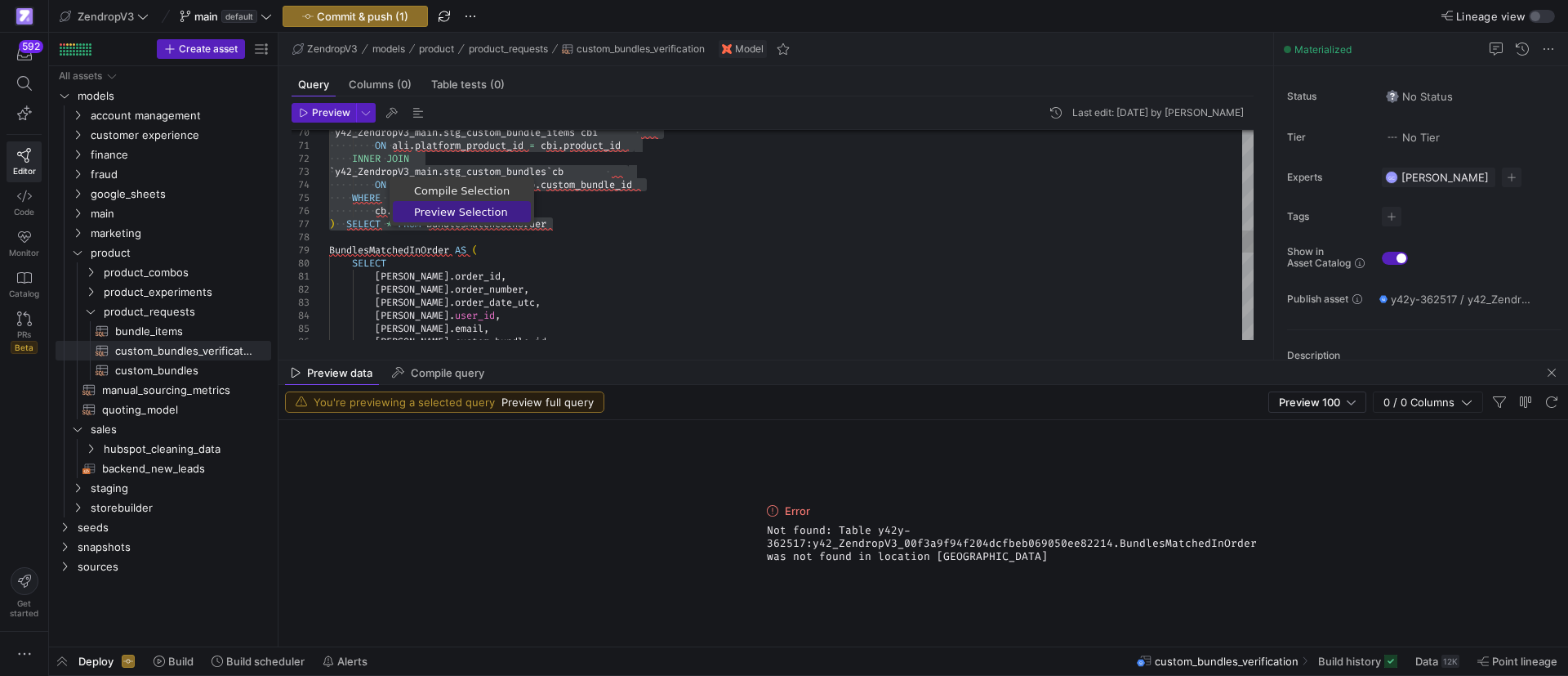
click at [459, 219] on link "Preview Selection" at bounding box center [461, 210] width 138 height 21
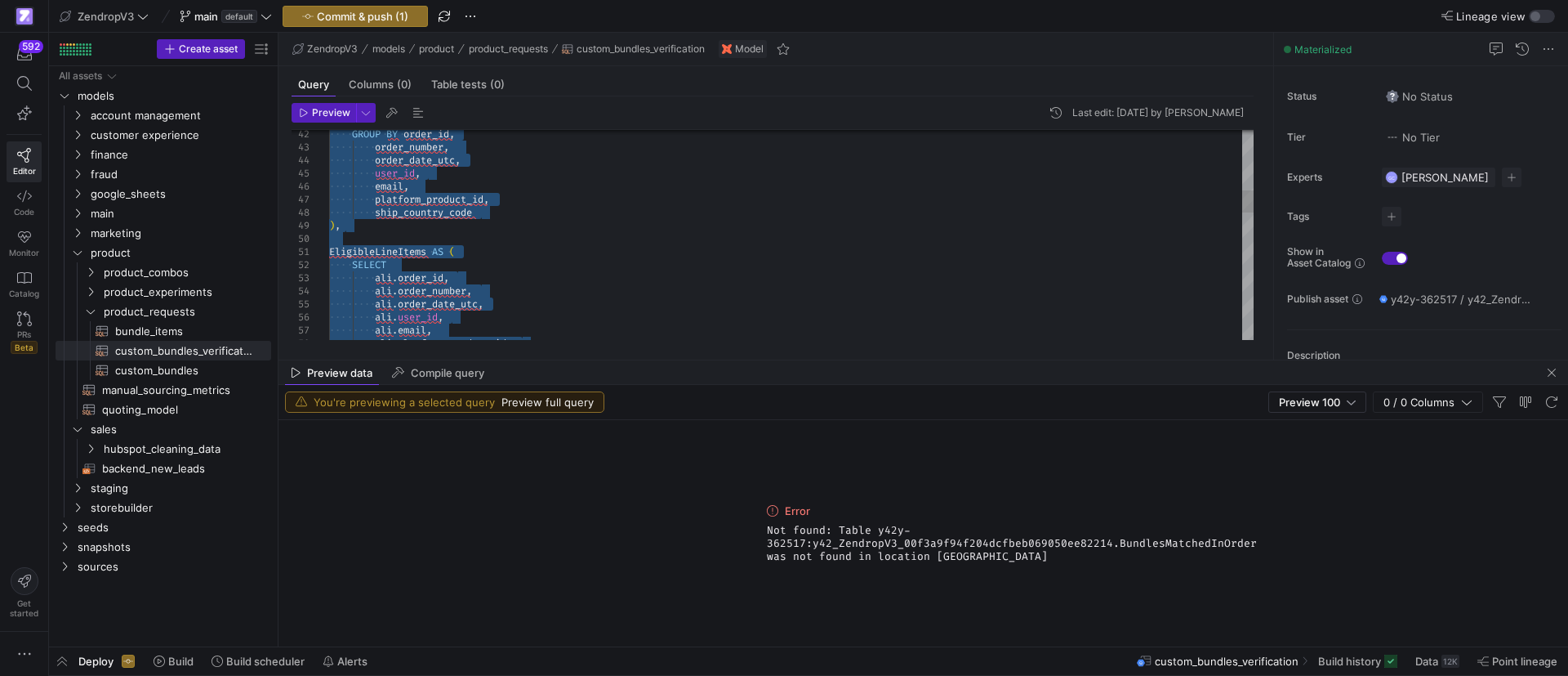
click at [390, 247] on div "ali . user_id , ali . email , ali . platform_product_id , EligibleLineItems AS …" at bounding box center [792, 545] width 925 height 1935
click at [390, 250] on div "ali . user_id , ali . email , ali . platform_product_id , EligibleLineItems AS …" at bounding box center [792, 545] width 925 height 1935
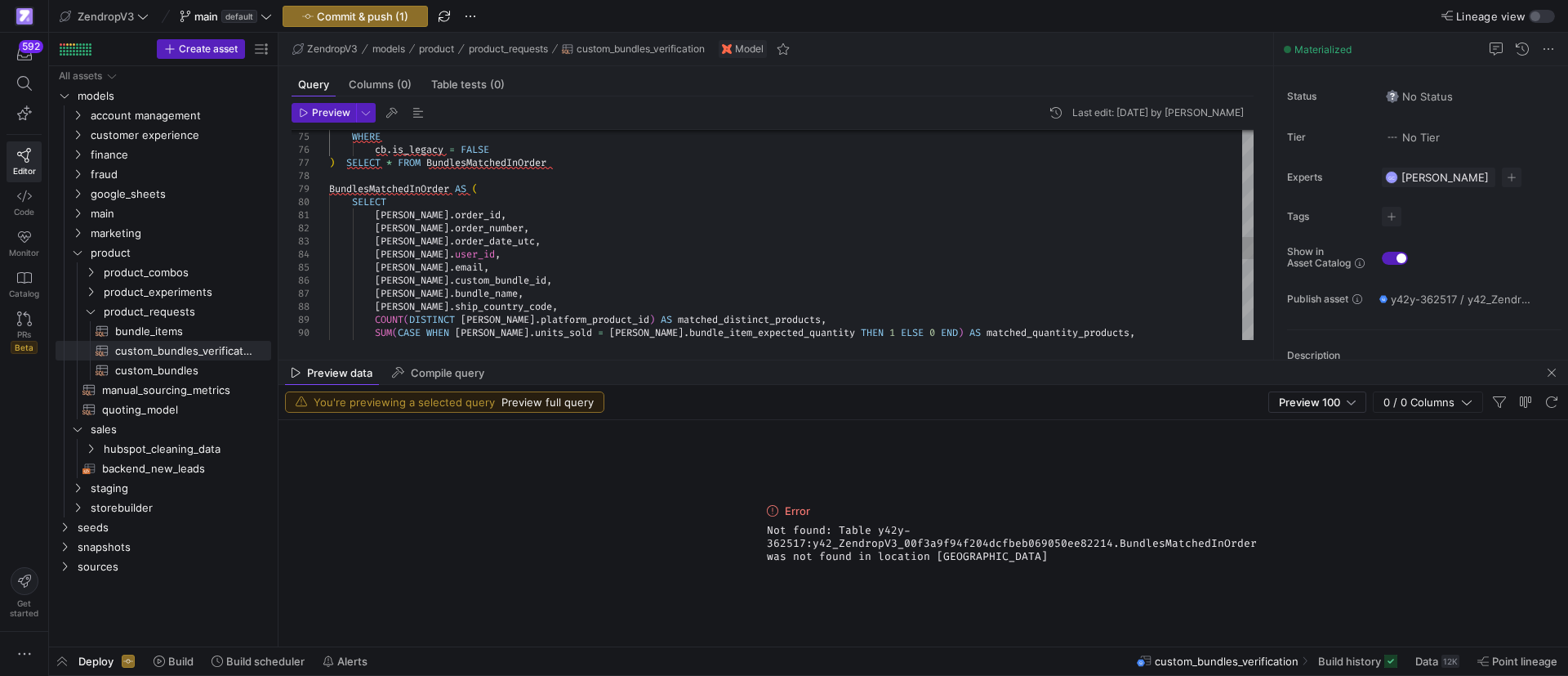
click at [489, 159] on div "WHERE cb . is_legacy = FALSE ) SELECT * FROM BundlesMatchedInOrder BundlesMatch…" at bounding box center [792, 116] width 925 height 1935
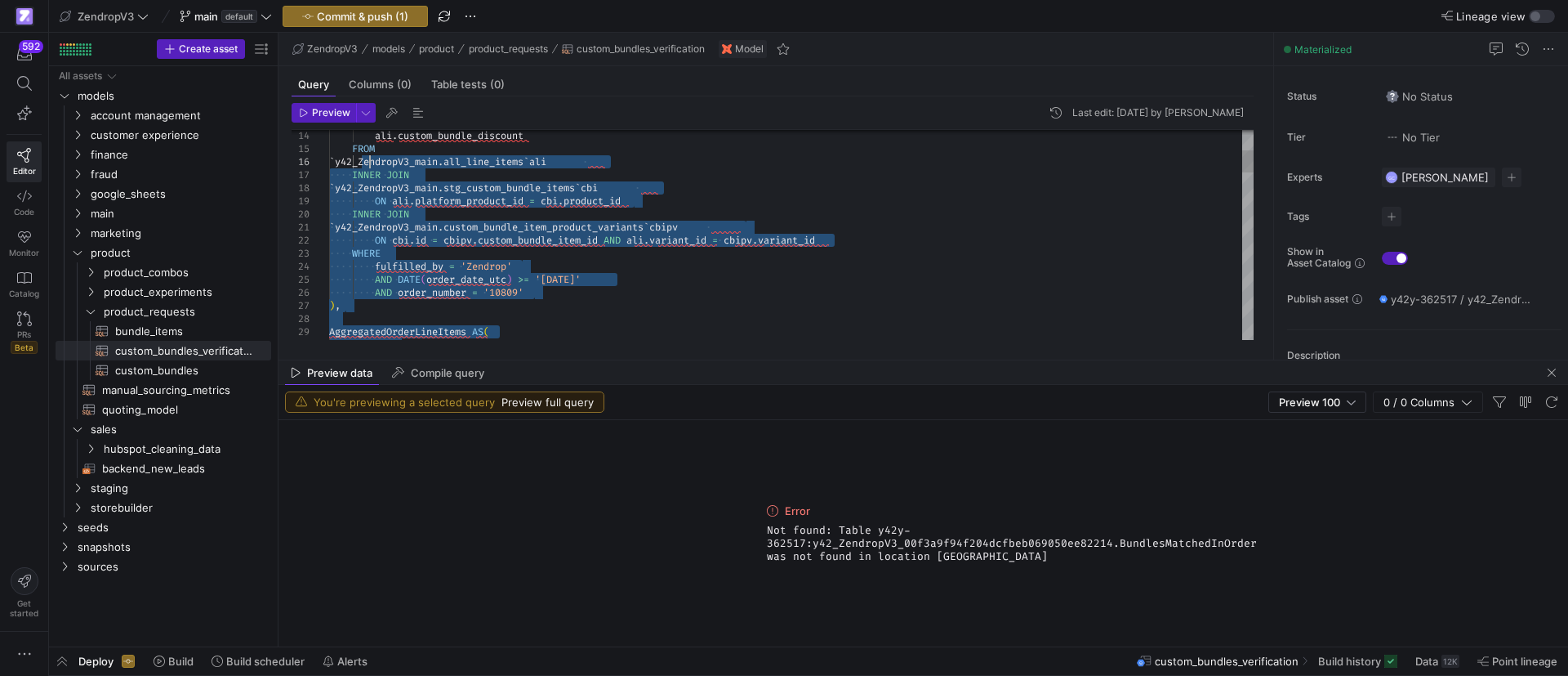
type textarea "WITH EligibleOrderLineItems AS ( SELECT DISTINCT ali.line_item_id, ali.order_id…"
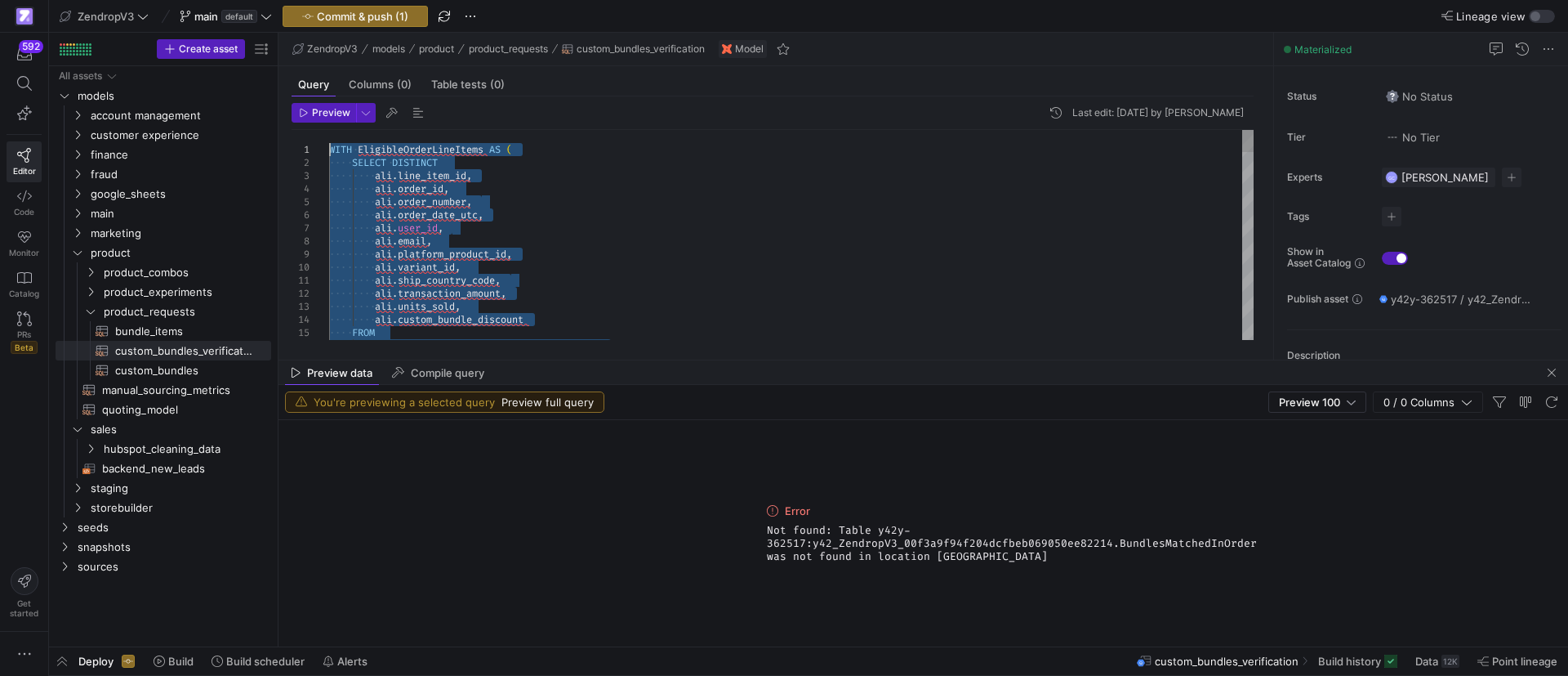
drag, startPoint x: 572, startPoint y: 160, endPoint x: 327, endPoint y: 150, distance: 245.2
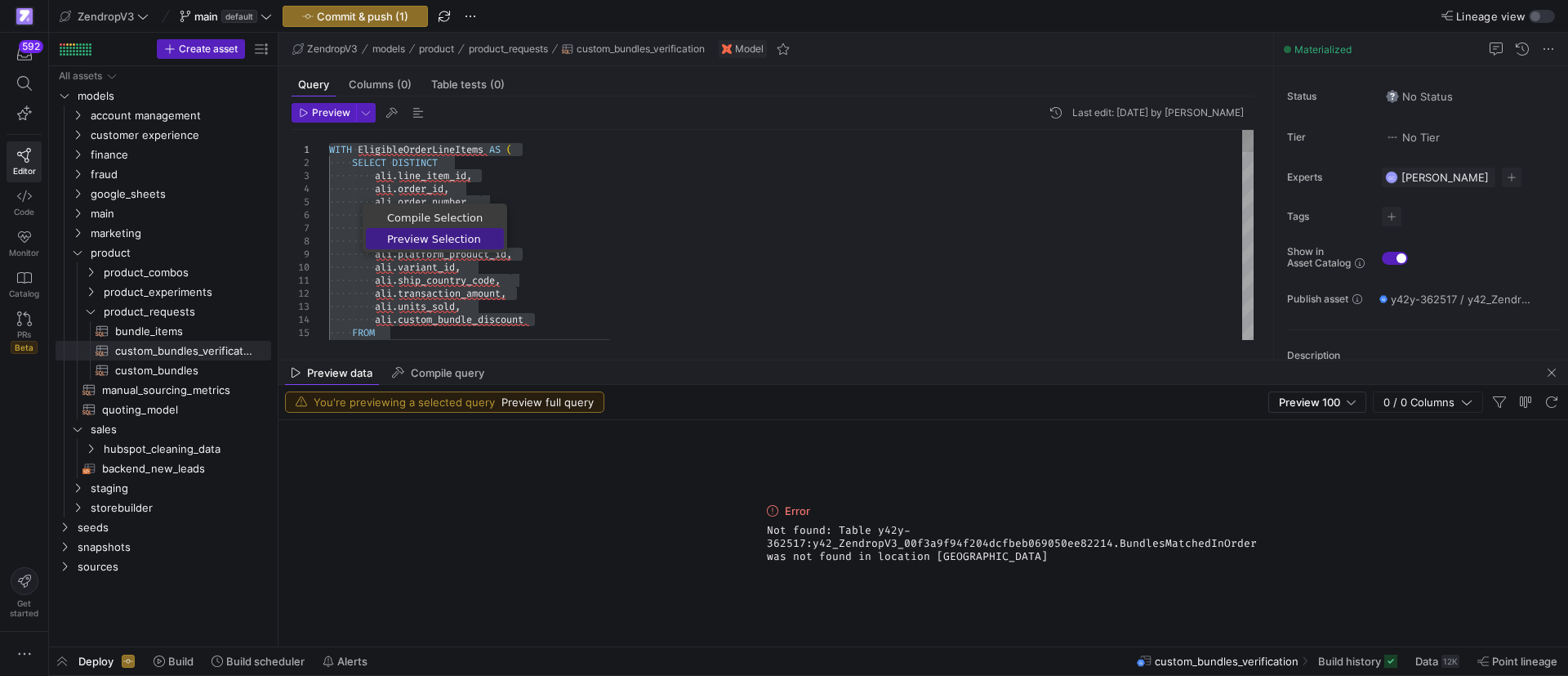
click at [411, 242] on span "Preview Selection" at bounding box center [435, 238] width 138 height 11
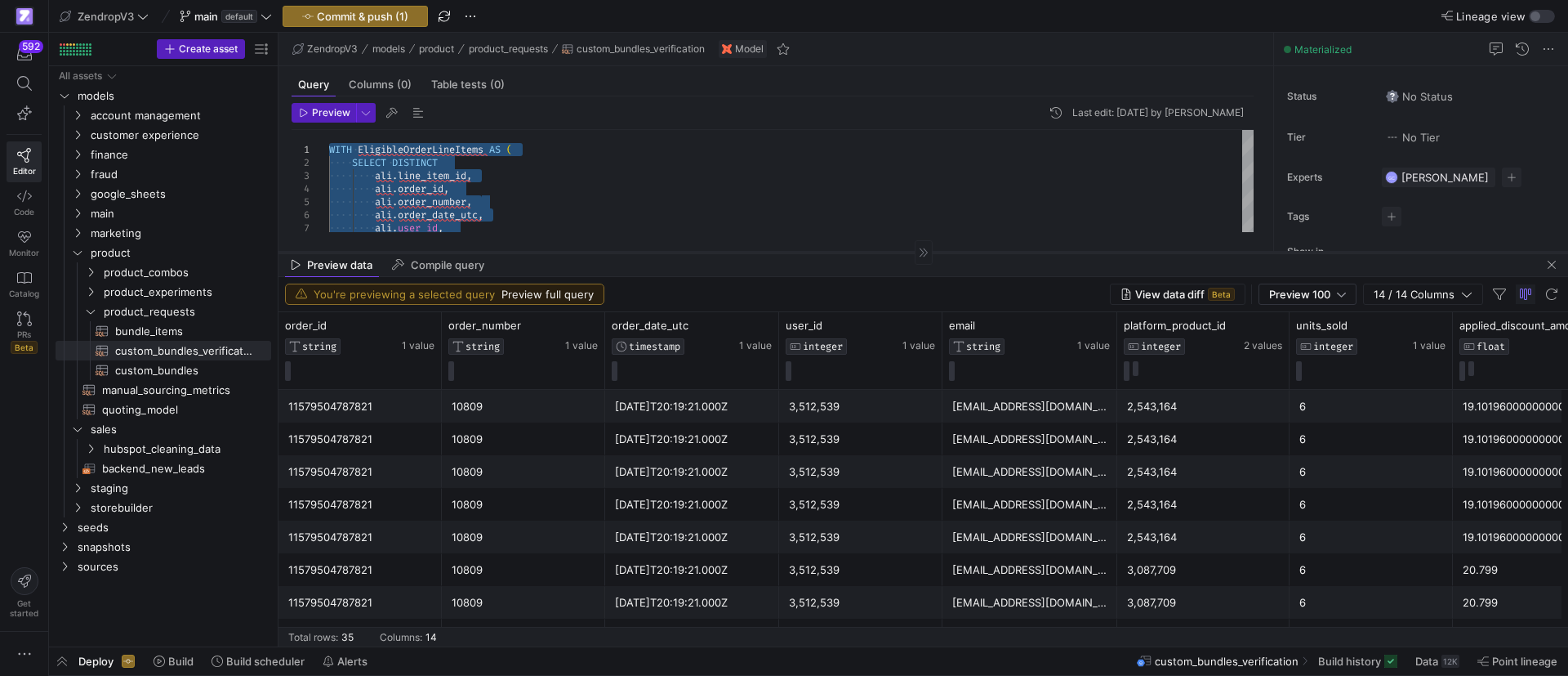
drag, startPoint x: 488, startPoint y: 358, endPoint x: 500, endPoint y: 252, distance: 106.7
click at [500, 252] on div at bounding box center [924, 252] width 1290 height 1
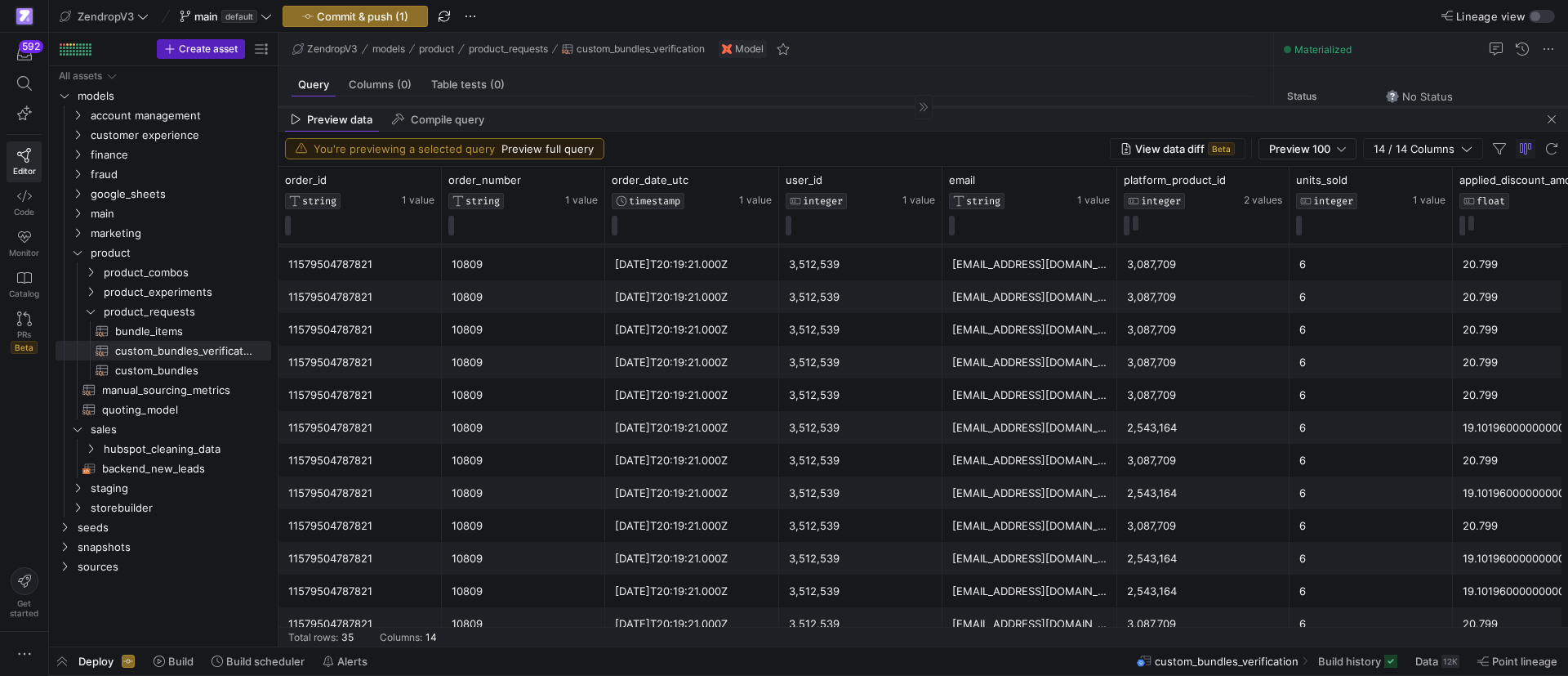
scroll to position [748, 0]
drag, startPoint x: 830, startPoint y: 252, endPoint x: 842, endPoint y: 107, distance: 145.5
click at [842, 107] on div at bounding box center [924, 106] width 1290 height 1
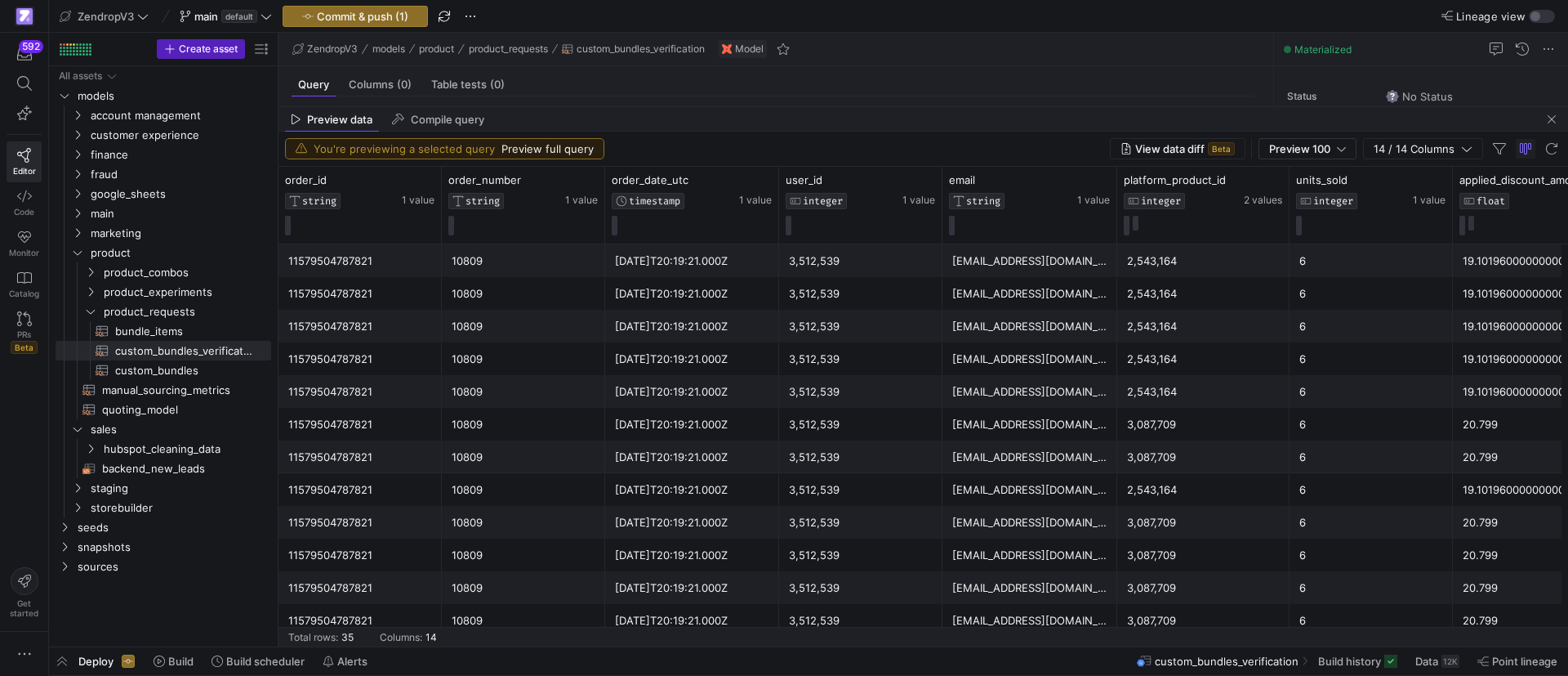
click at [700, 344] on div "[DATE]T20:19:21.000Z" at bounding box center [693, 359] width 155 height 32
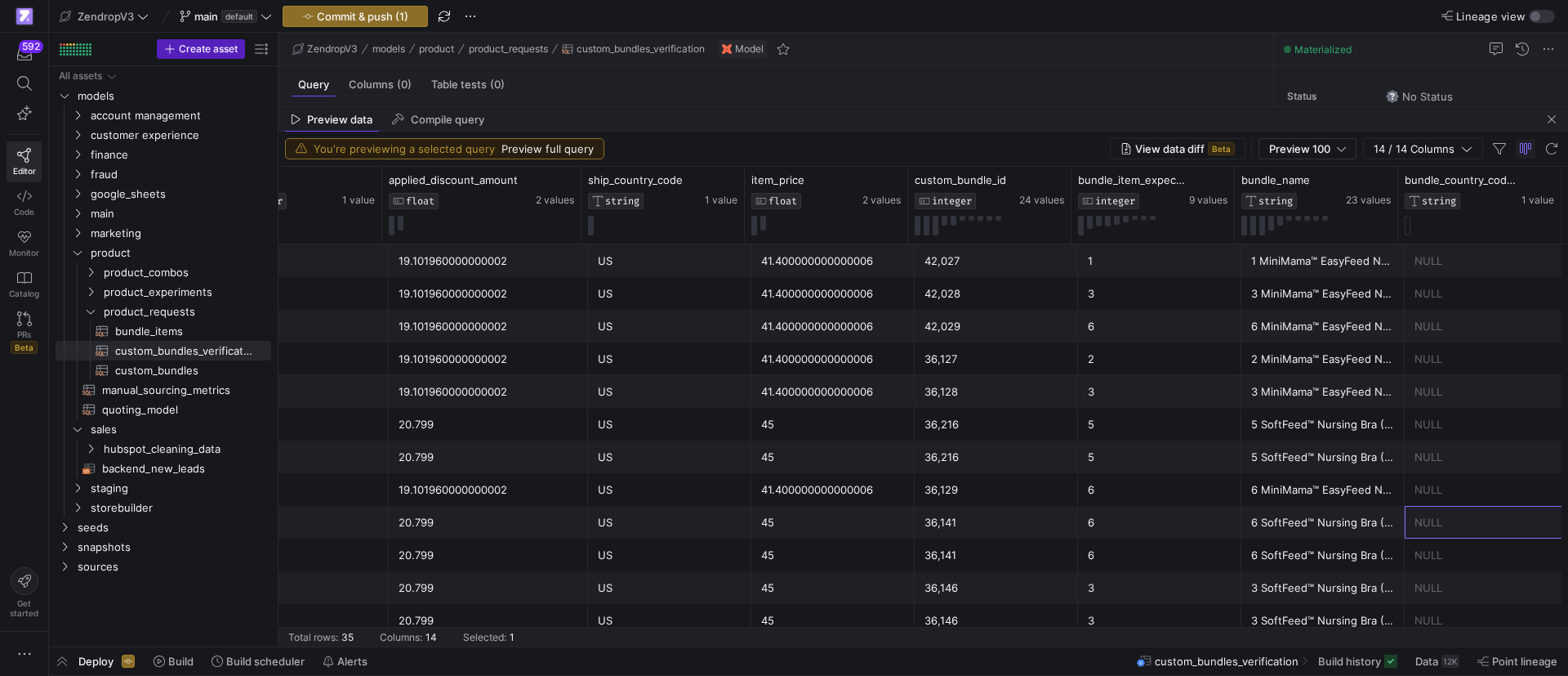
click at [1417, 525] on div "NULL" at bounding box center [1487, 522] width 144 height 32
click at [1393, 197] on div "bundle_name STRING 23 values" at bounding box center [1316, 204] width 164 height 76
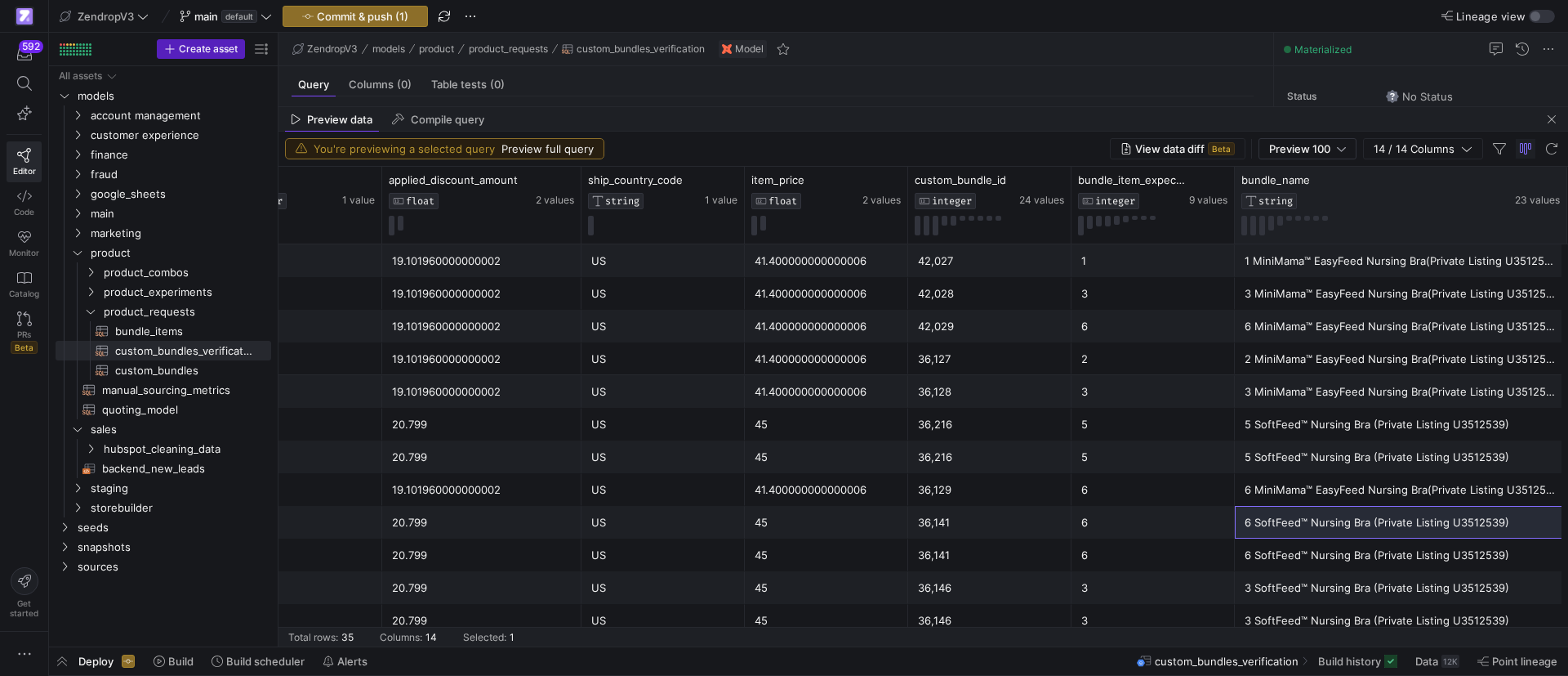
drag, startPoint x: 1395, startPoint y: 187, endPoint x: 1564, endPoint y: 184, distance: 169.0
click at [1564, 184] on div at bounding box center [1566, 204] width 7 height 76
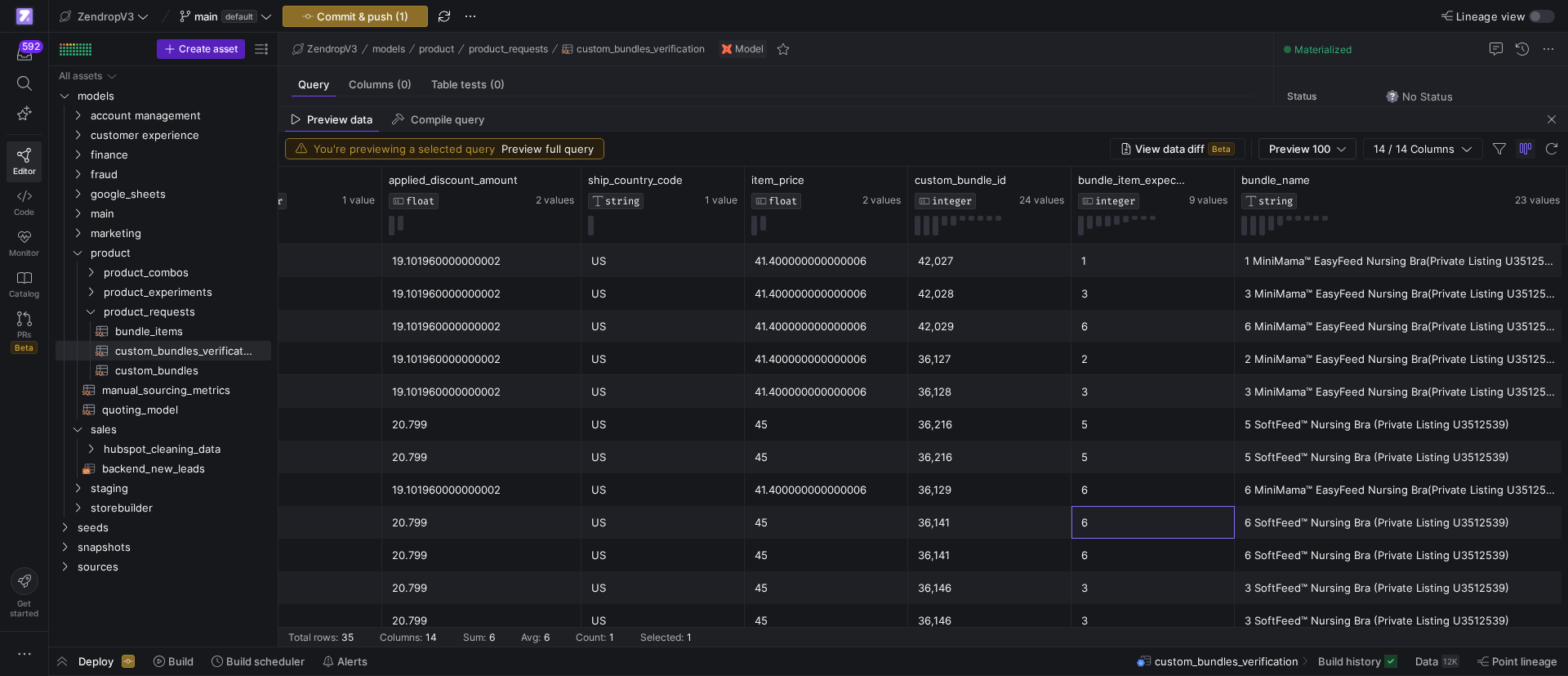
click at [1198, 527] on div "6" at bounding box center [1153, 522] width 144 height 32
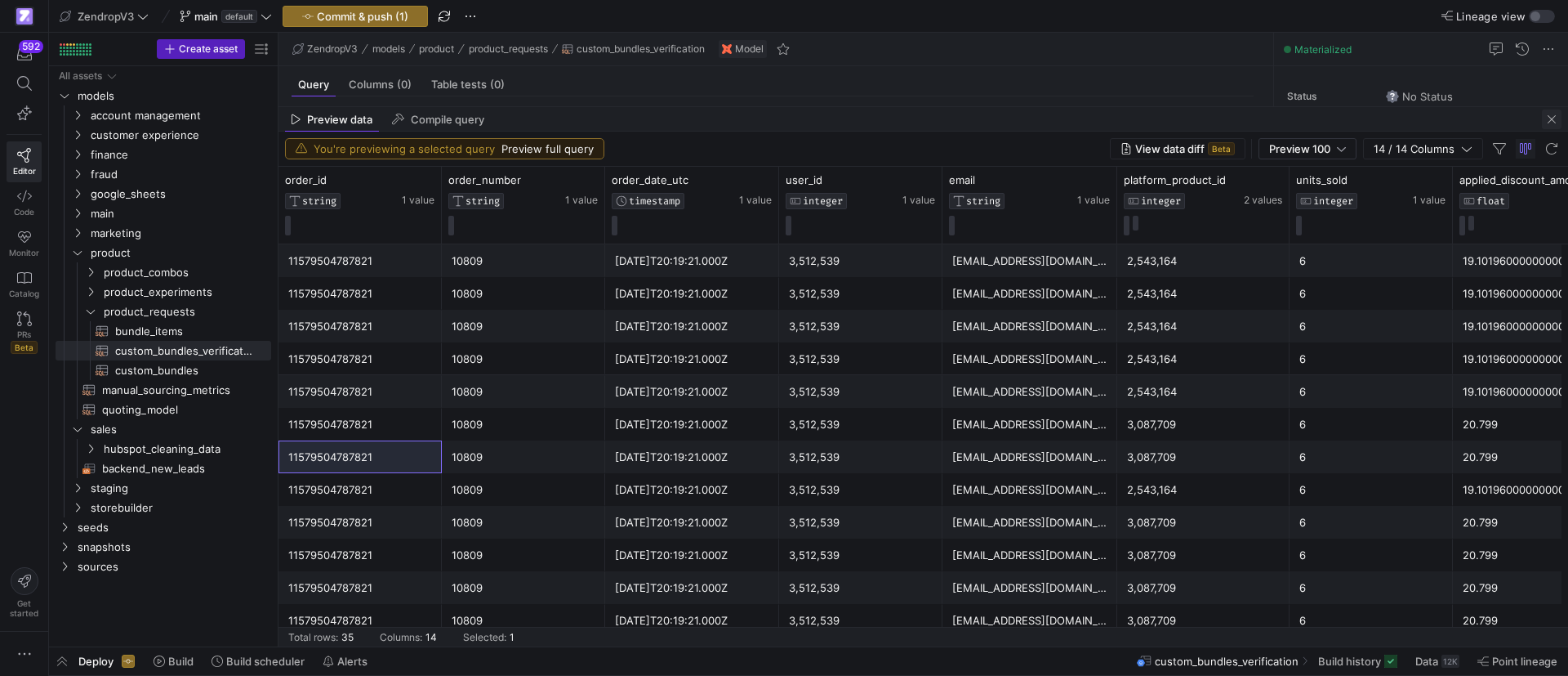
click at [1546, 123] on span "button" at bounding box center [1552, 119] width 20 height 20
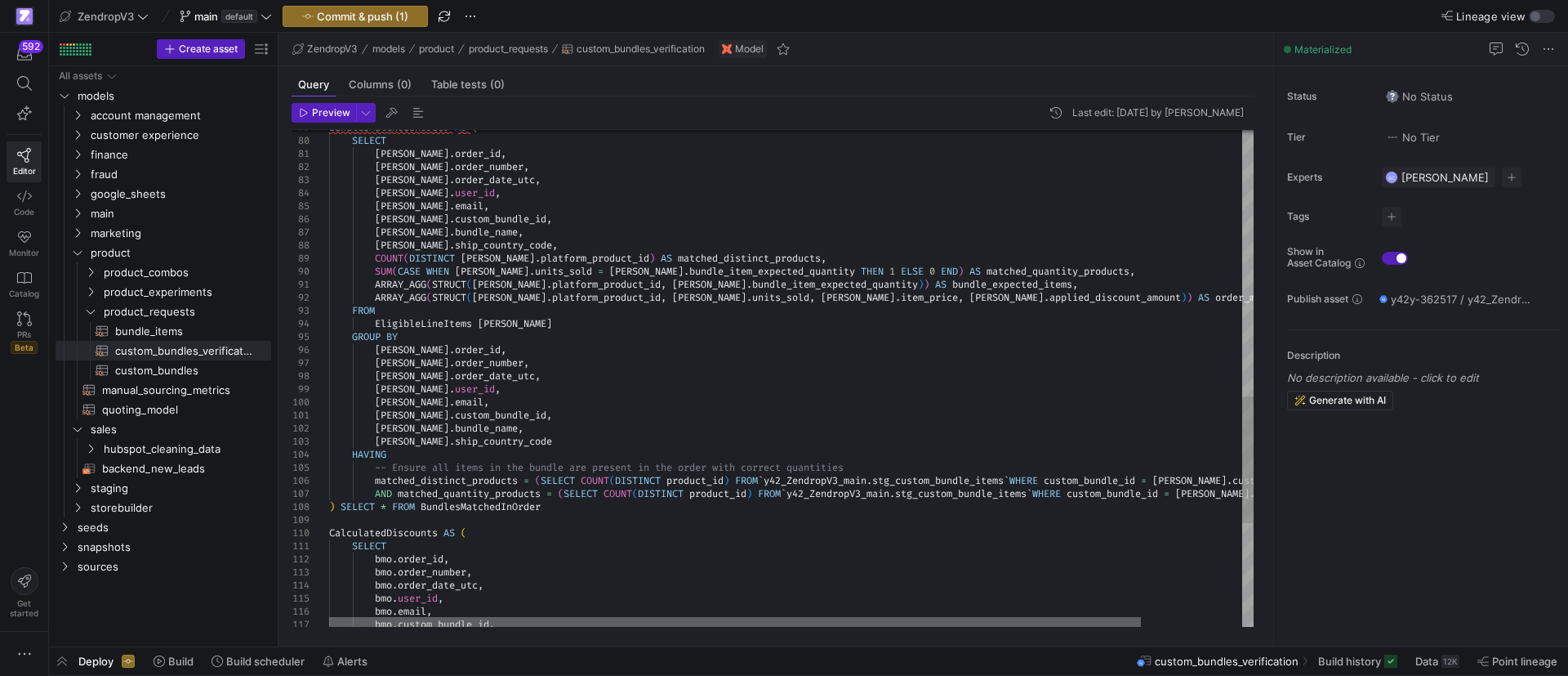
click at [675, 616] on div at bounding box center [735, 621] width 812 height 10
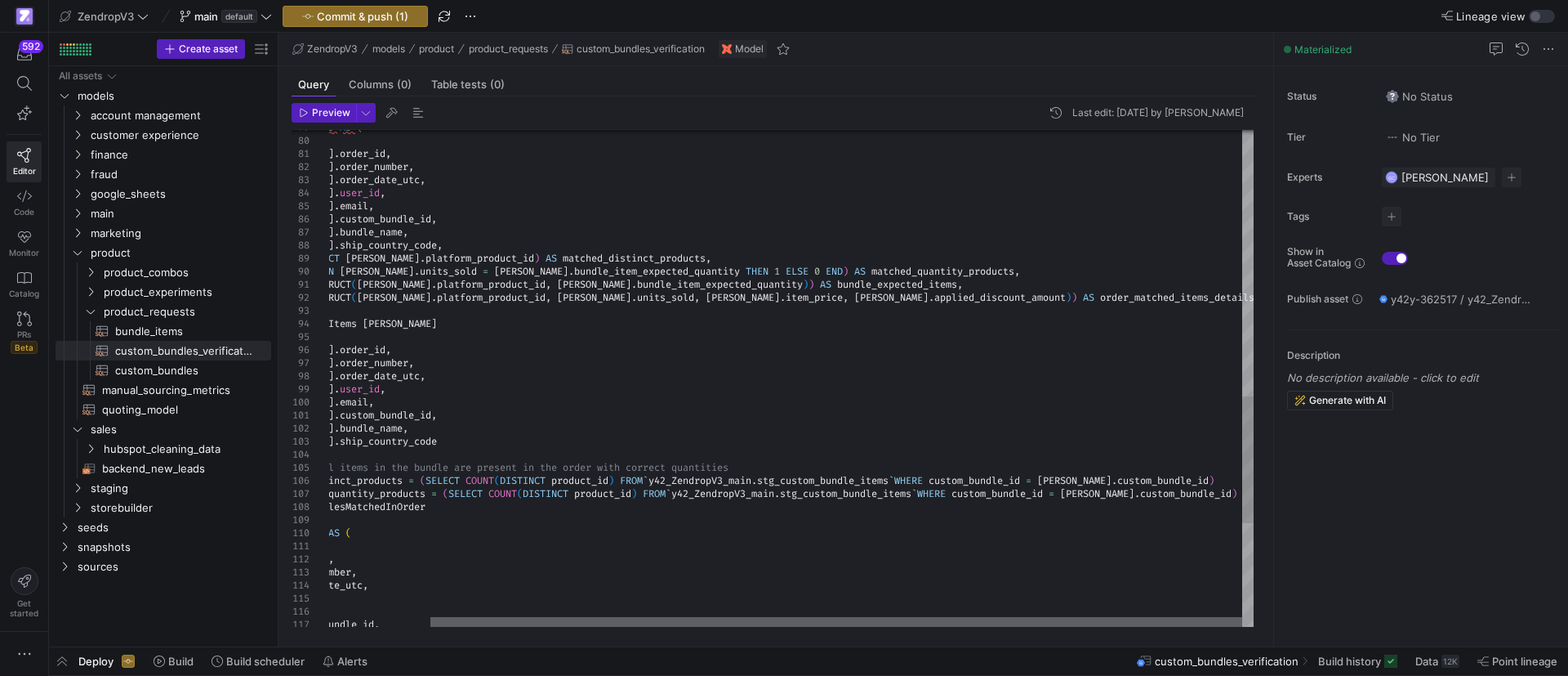
click at [894, 616] on div at bounding box center [837, 621] width 812 height 10
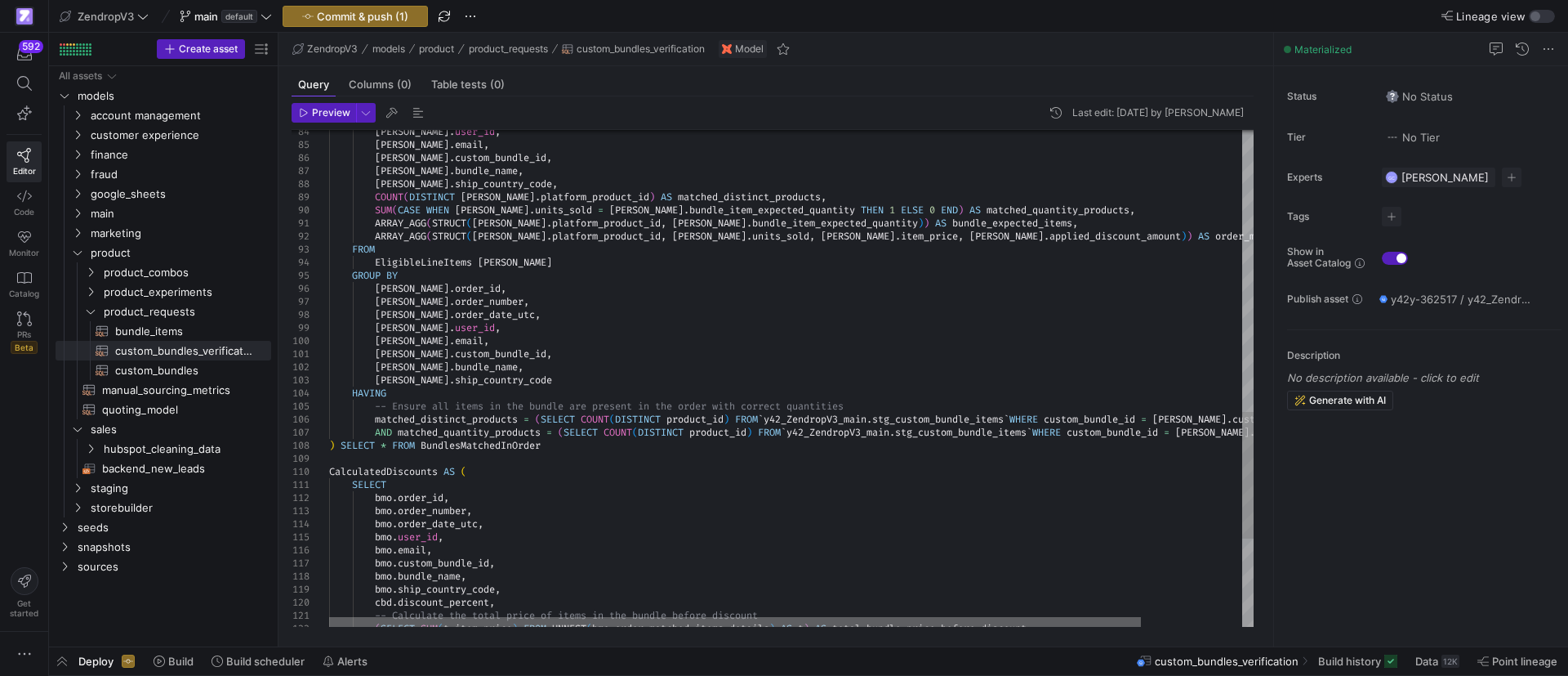
click at [533, 617] on div at bounding box center [735, 621] width 812 height 10
